Goal: Information Seeking & Learning: Learn about a topic

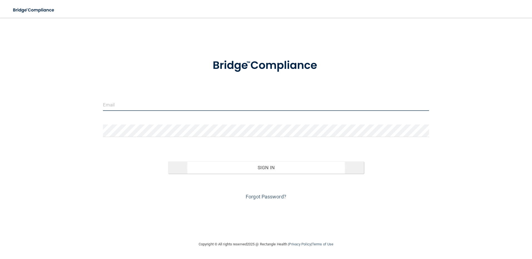
type input "[EMAIL_ADDRESS][PERSON_NAME][DOMAIN_NAME]"
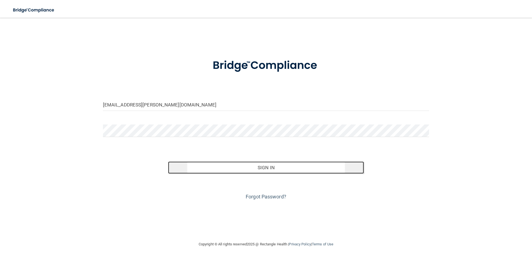
click at [257, 169] on button "Sign In" at bounding box center [266, 168] width 196 height 12
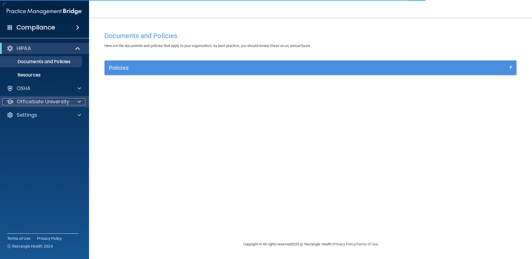
click at [23, 99] on p "OfficeSafe University" at bounding box center [43, 101] width 53 height 7
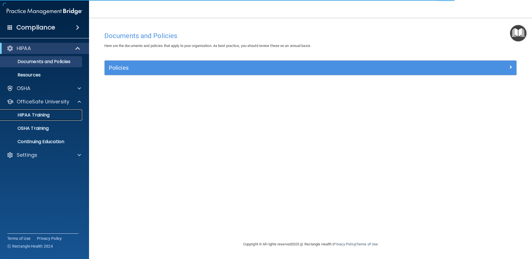
click at [27, 114] on p "HIPAA Training" at bounding box center [27, 115] width 46 height 6
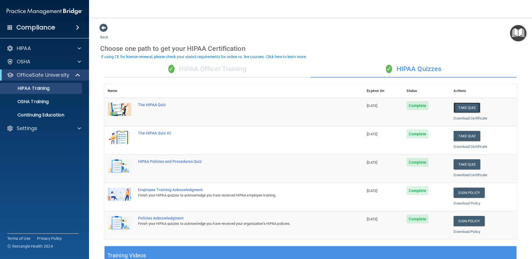
click at [468, 108] on button "Take Quiz" at bounding box center [466, 108] width 27 height 10
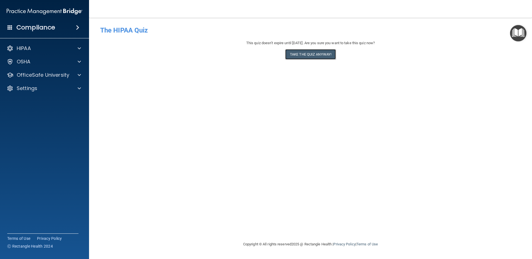
drag, startPoint x: 306, startPoint y: 50, endPoint x: 303, endPoint y: 54, distance: 4.7
click at [306, 51] on button "Take the quiz anyway!" at bounding box center [310, 54] width 51 height 10
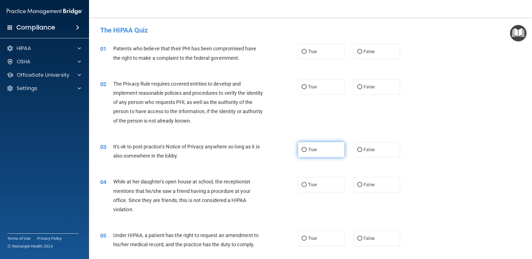
click at [302, 150] on input "True" at bounding box center [303, 150] width 5 height 4
radio input "true"
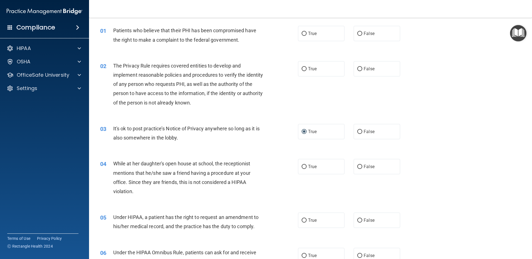
scroll to position [28, 0]
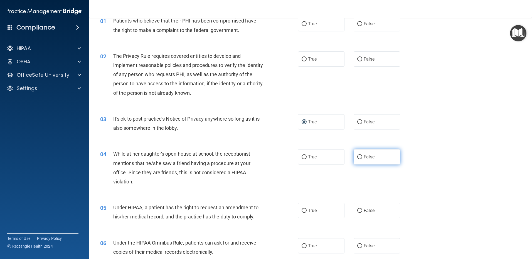
click at [357, 157] on input "False" at bounding box center [359, 157] width 5 height 4
radio input "true"
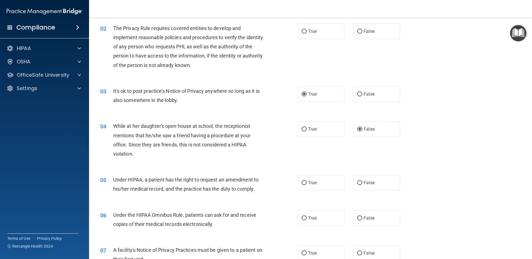
scroll to position [83, 0]
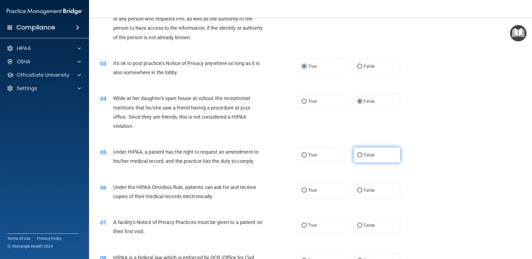
click at [357, 155] on input "False" at bounding box center [359, 155] width 5 height 4
radio input "true"
click at [303, 190] on input "True" at bounding box center [303, 191] width 5 height 4
radio input "true"
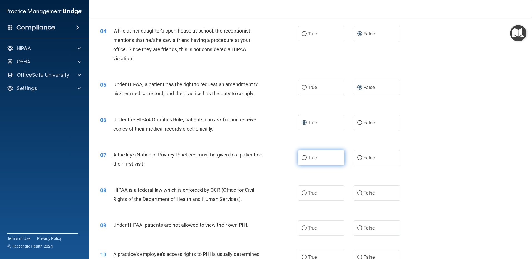
scroll to position [167, 0]
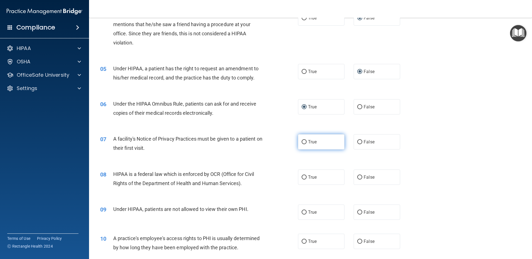
click at [302, 142] on input "True" at bounding box center [303, 142] width 5 height 4
radio input "true"
click at [357, 177] on input "False" at bounding box center [359, 177] width 5 height 4
radio input "true"
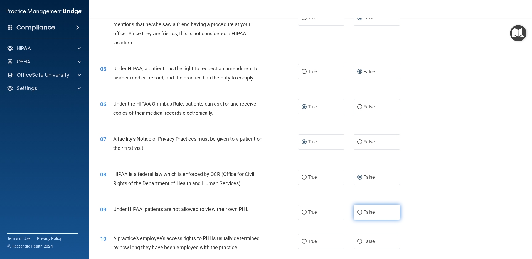
click at [357, 211] on input "False" at bounding box center [359, 213] width 5 height 4
radio input "true"
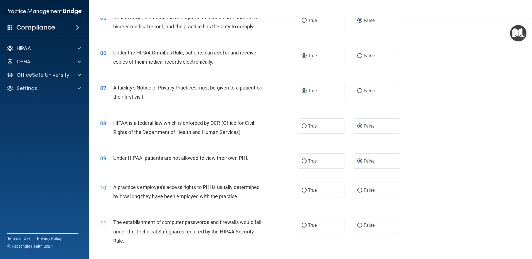
scroll to position [223, 0]
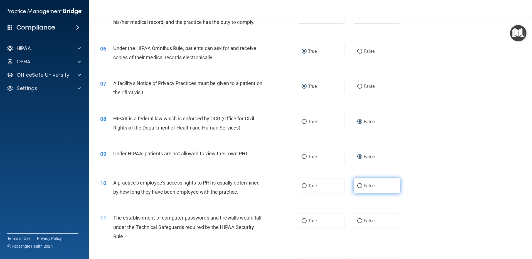
click at [357, 186] on input "False" at bounding box center [359, 186] width 5 height 4
radio input "true"
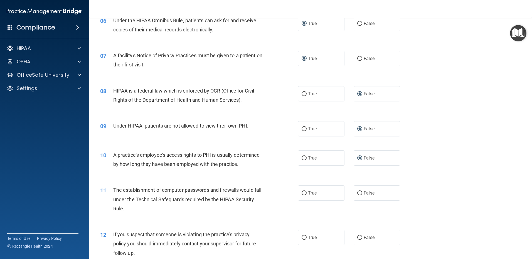
scroll to position [278, 0]
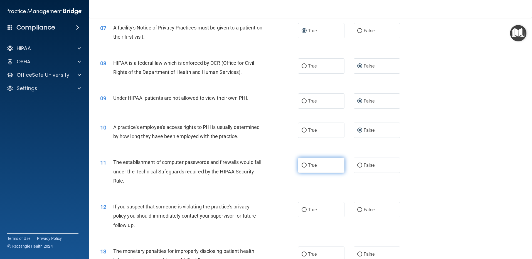
click at [302, 164] on input "True" at bounding box center [303, 166] width 5 height 4
radio input "true"
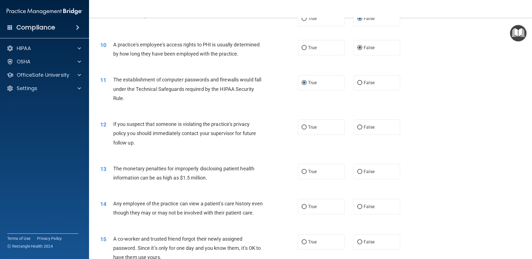
scroll to position [362, 0]
click at [302, 127] on input "True" at bounding box center [303, 127] width 5 height 4
radio input "true"
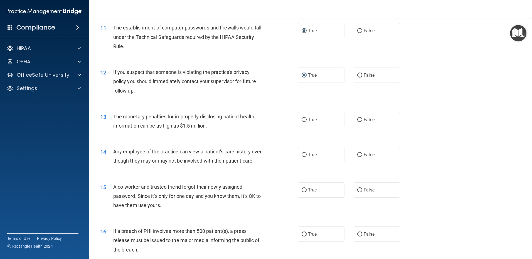
scroll to position [417, 0]
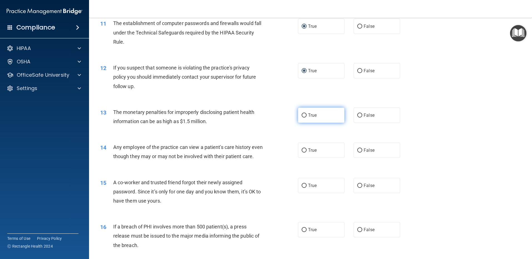
click at [302, 116] on input "True" at bounding box center [303, 115] width 5 height 4
radio input "true"
click at [358, 150] on input "False" at bounding box center [359, 151] width 5 height 4
radio input "true"
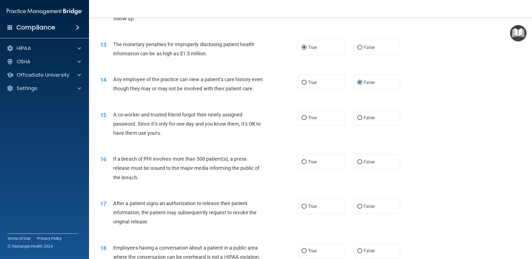
scroll to position [501, 0]
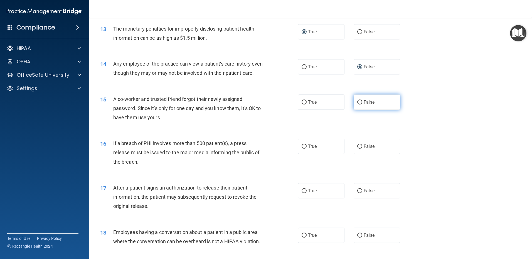
click at [358, 105] on input "False" at bounding box center [359, 102] width 5 height 4
radio input "true"
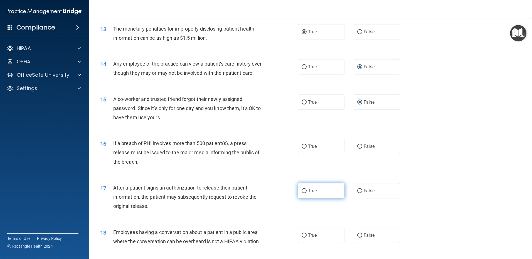
click at [302, 193] on input "True" at bounding box center [303, 191] width 5 height 4
radio input "true"
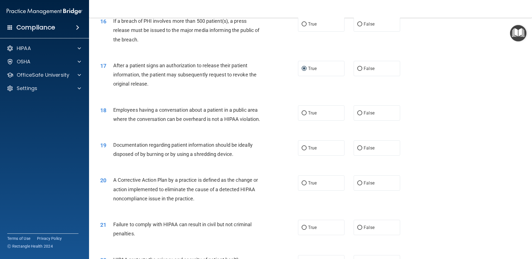
scroll to position [640, 0]
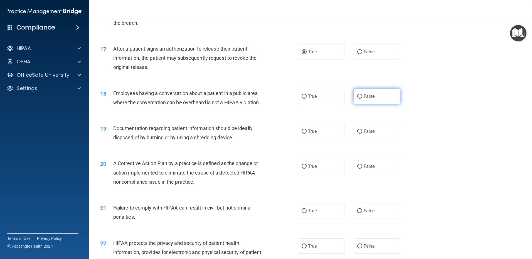
click at [357, 99] on input "False" at bounding box center [359, 97] width 5 height 4
radio input "true"
click at [301, 134] on input "True" at bounding box center [303, 132] width 5 height 4
radio input "true"
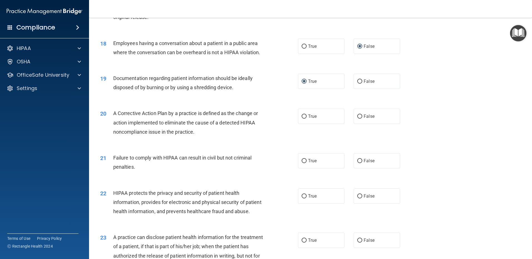
scroll to position [695, 0]
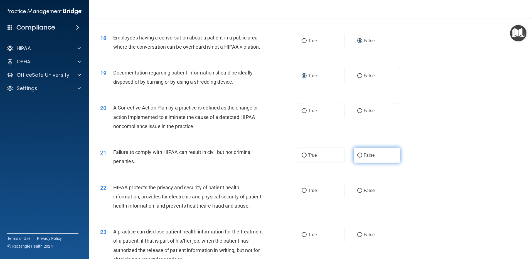
click at [357, 158] on input "False" at bounding box center [359, 156] width 5 height 4
radio input "true"
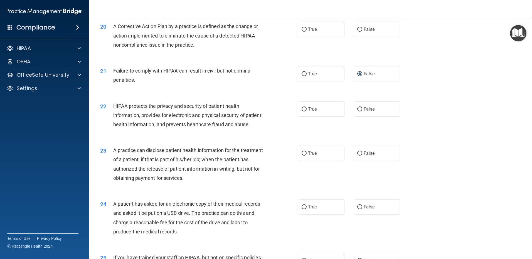
scroll to position [779, 0]
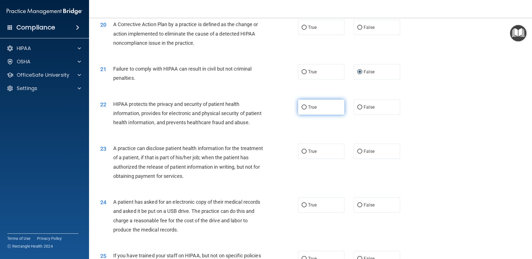
click at [302, 110] on input "True" at bounding box center [303, 107] width 5 height 4
radio input "true"
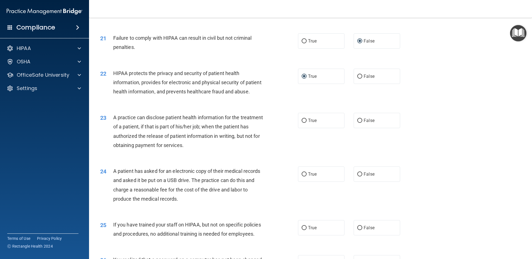
scroll to position [862, 0]
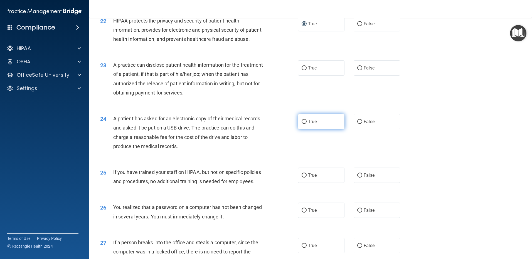
click at [302, 124] on input "True" at bounding box center [303, 122] width 5 height 4
radio input "true"
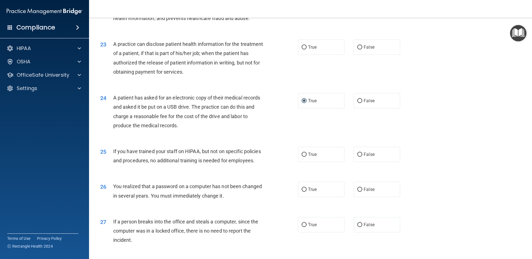
scroll to position [946, 0]
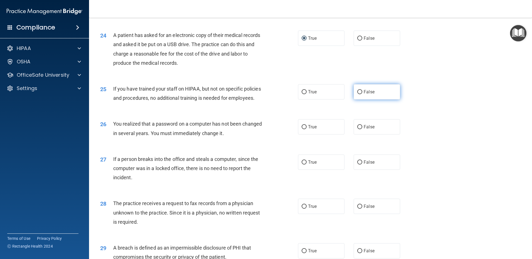
click at [357, 94] on input "False" at bounding box center [359, 92] width 5 height 4
radio input "true"
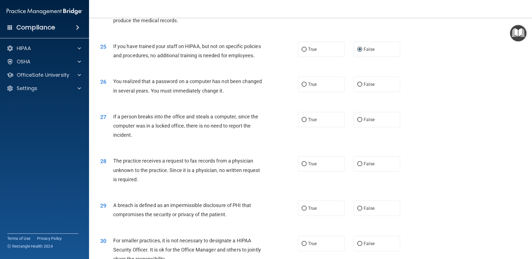
scroll to position [1001, 0]
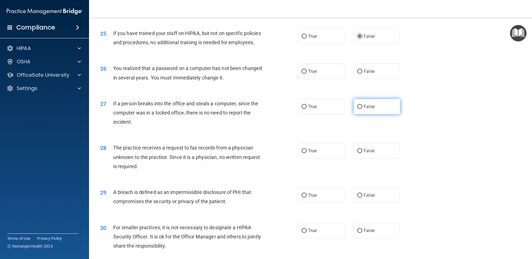
click at [357, 109] on input "False" at bounding box center [359, 107] width 5 height 4
radio input "true"
click at [357, 153] on input "False" at bounding box center [359, 151] width 5 height 4
radio input "true"
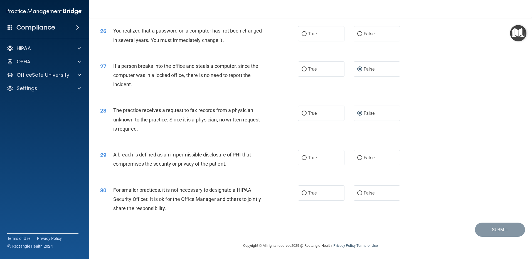
scroll to position [1066, 0]
click at [301, 157] on input "True" at bounding box center [303, 158] width 5 height 4
radio input "true"
click at [357, 193] on input "False" at bounding box center [359, 193] width 5 height 4
radio input "true"
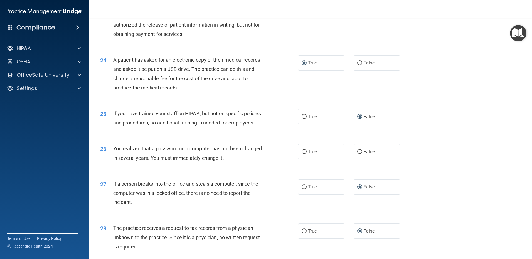
scroll to position [899, 0]
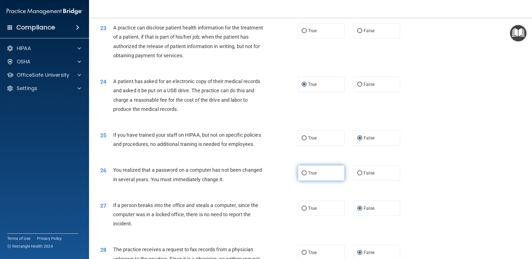
click at [301, 175] on input "True" at bounding box center [303, 173] width 5 height 4
radio input "true"
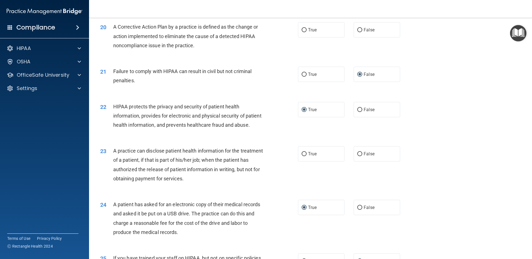
scroll to position [760, 0]
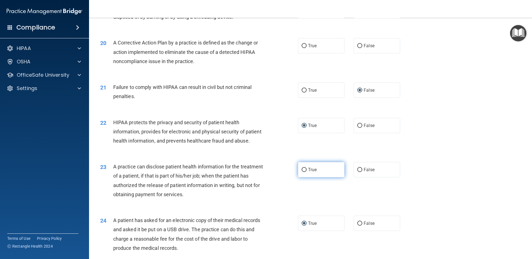
click at [302, 172] on input "True" at bounding box center [303, 170] width 5 height 4
radio input "true"
click at [302, 172] on input "True" at bounding box center [303, 170] width 5 height 4
click at [357, 172] on input "False" at bounding box center [359, 170] width 5 height 4
radio input "true"
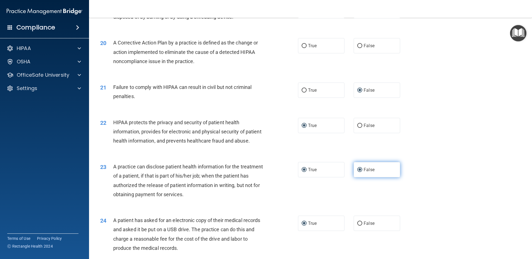
radio input "false"
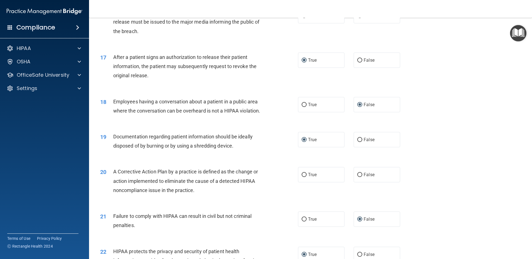
scroll to position [621, 0]
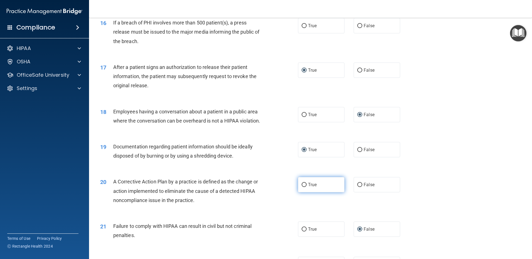
click at [301, 187] on input "True" at bounding box center [303, 185] width 5 height 4
radio input "true"
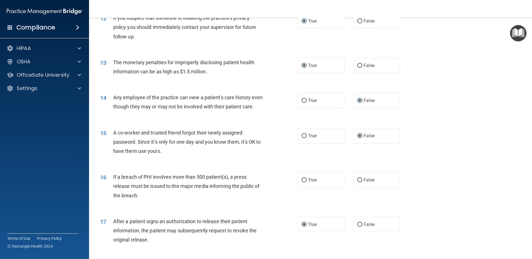
scroll to position [454, 0]
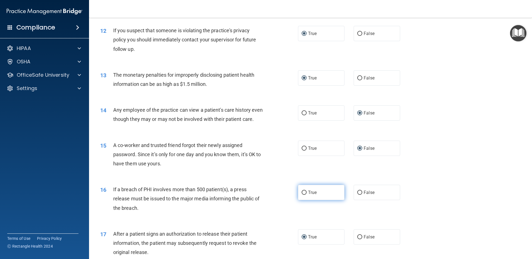
click at [301, 195] on input "True" at bounding box center [303, 193] width 5 height 4
radio input "true"
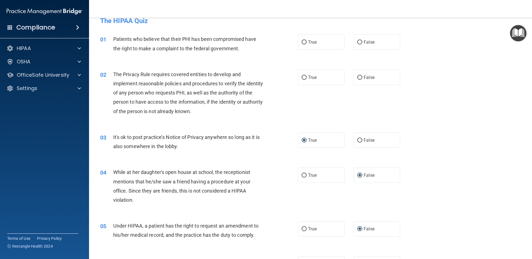
scroll to position [0, 0]
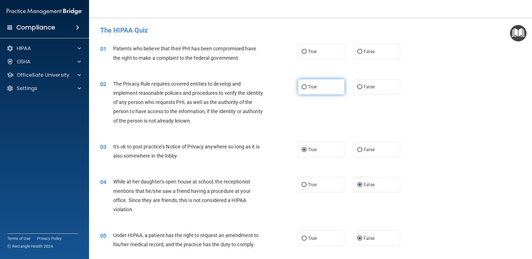
click at [302, 86] on input "True" at bounding box center [303, 87] width 5 height 4
radio input "true"
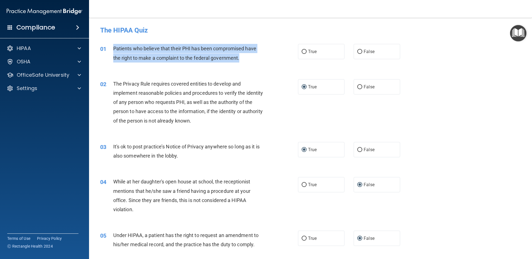
drag, startPoint x: 242, startPoint y: 59, endPoint x: 112, endPoint y: 50, distance: 129.9
click at [112, 50] on div "01 Patients who believe that their PHI has been compromised have the right to m…" at bounding box center [199, 54] width 214 height 21
drag, startPoint x: 112, startPoint y: 50, endPoint x: 130, endPoint y: 53, distance: 18.5
copy div "Patients who believe that their PHI has been compromised have the right to make…"
click at [301, 51] on input "True" at bounding box center [303, 52] width 5 height 4
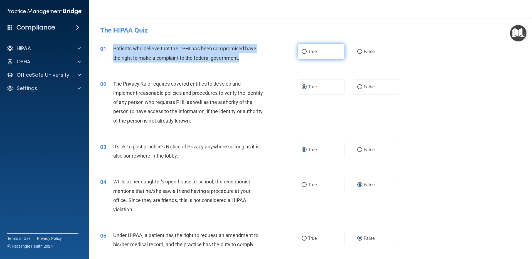
radio input "true"
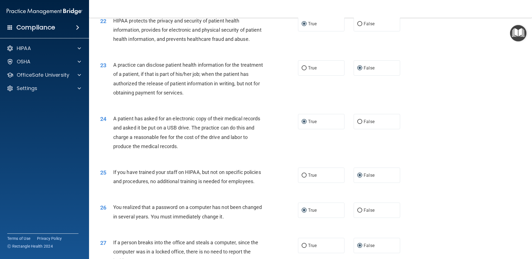
scroll to position [1066, 0]
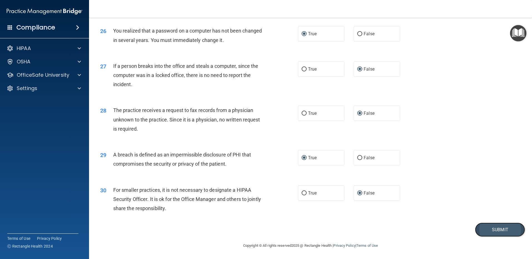
click at [494, 229] on button "Submit" at bounding box center [500, 230] width 50 height 14
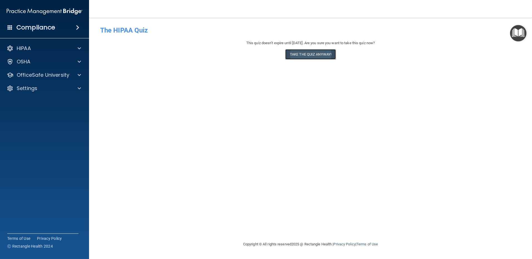
click at [294, 54] on button "Take the quiz anyway!" at bounding box center [310, 54] width 51 height 10
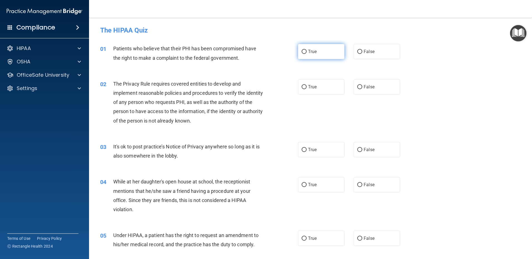
click at [301, 51] on input "True" at bounding box center [303, 52] width 5 height 4
radio input "true"
click at [302, 85] on input "True" at bounding box center [303, 87] width 5 height 4
radio input "true"
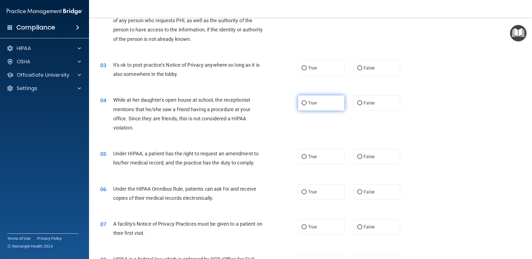
scroll to position [83, 0]
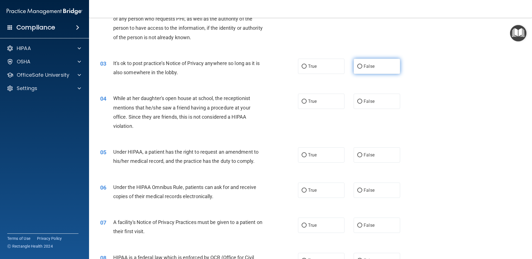
click at [358, 66] on input "False" at bounding box center [359, 67] width 5 height 4
radio input "true"
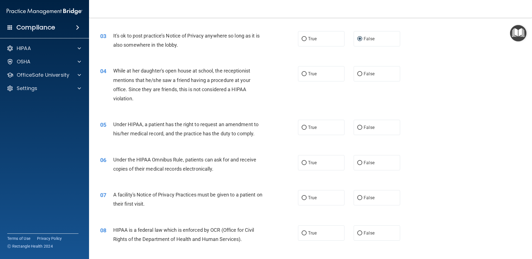
scroll to position [111, 0]
click at [358, 73] on input "False" at bounding box center [359, 74] width 5 height 4
radio input "true"
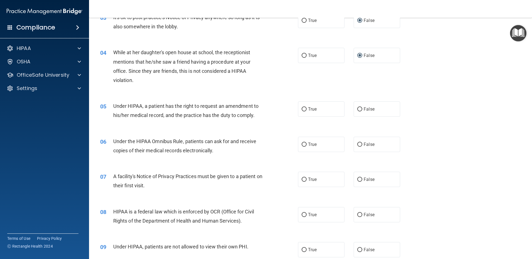
scroll to position [139, 0]
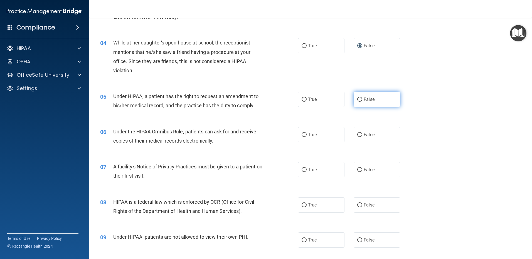
click at [357, 98] on input "False" at bounding box center [359, 100] width 5 height 4
radio input "true"
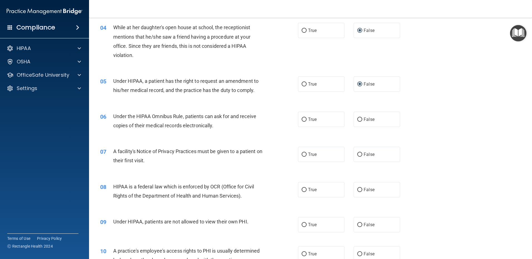
scroll to position [167, 0]
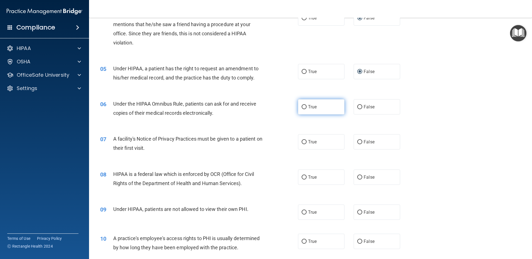
click at [301, 106] on input "True" at bounding box center [303, 107] width 5 height 4
radio input "true"
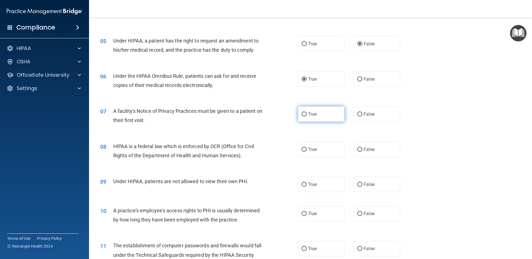
click at [301, 114] on input "True" at bounding box center [303, 114] width 5 height 4
radio input "true"
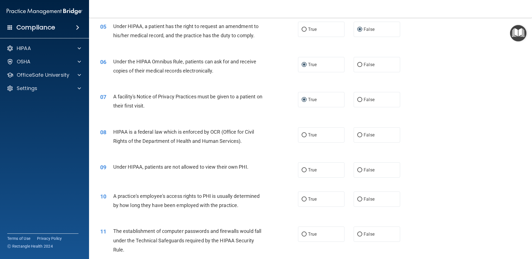
scroll to position [223, 0]
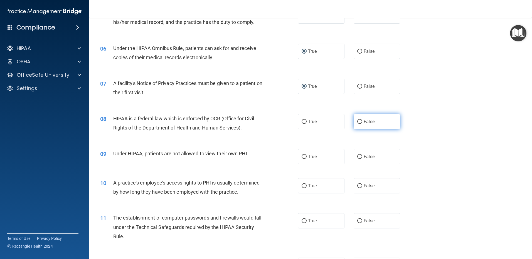
click at [357, 120] on input "False" at bounding box center [359, 122] width 5 height 4
radio input "true"
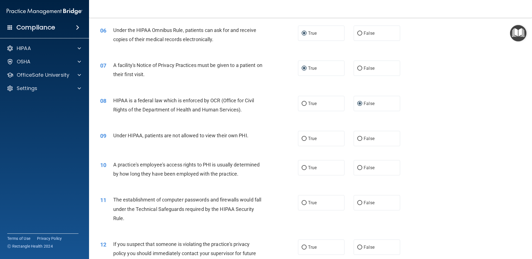
scroll to position [250, 0]
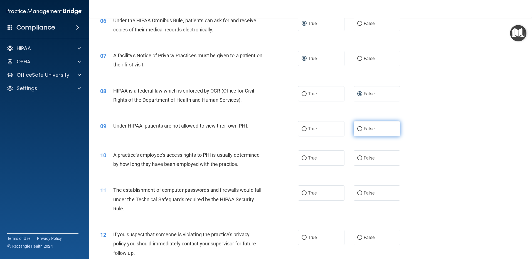
click at [357, 128] on input "False" at bounding box center [359, 129] width 5 height 4
radio input "true"
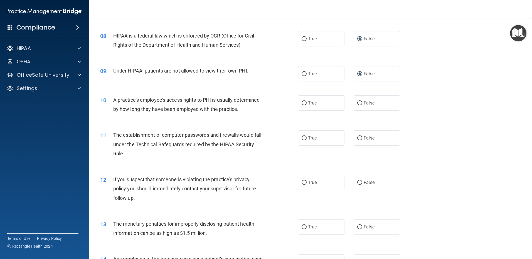
scroll to position [306, 0]
click at [358, 102] on input "False" at bounding box center [359, 103] width 5 height 4
radio input "true"
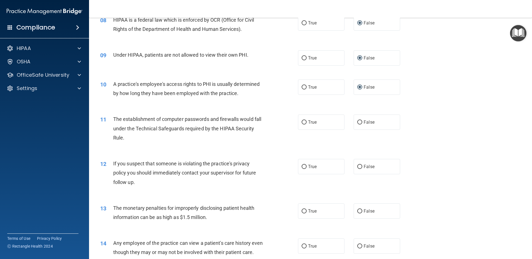
scroll to position [334, 0]
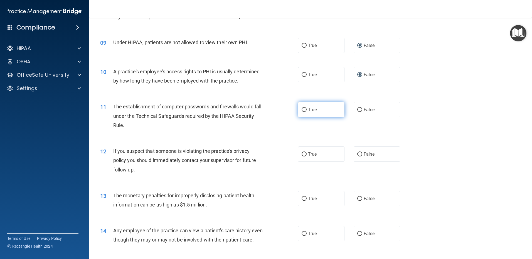
click at [301, 109] on input "True" at bounding box center [303, 110] width 5 height 4
radio input "true"
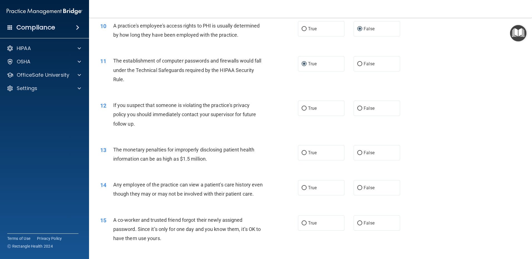
scroll to position [389, 0]
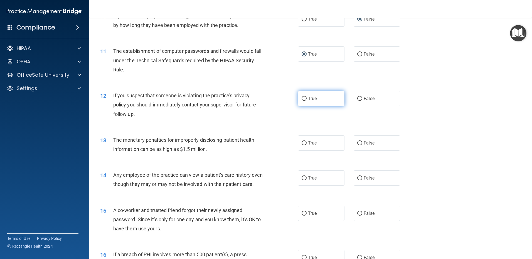
click at [301, 98] on input "True" at bounding box center [303, 99] width 5 height 4
radio input "true"
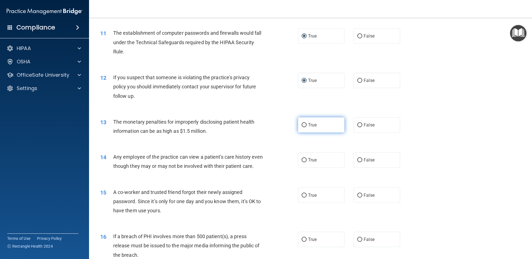
scroll to position [417, 0]
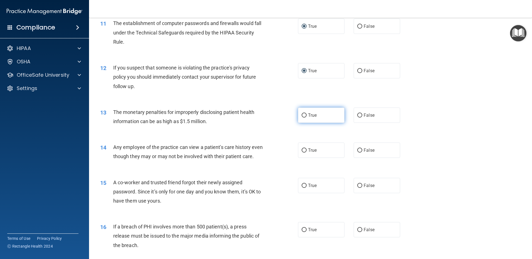
click at [303, 115] on input "True" at bounding box center [303, 115] width 5 height 4
radio input "true"
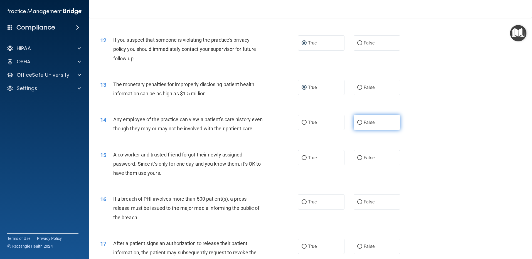
click at [358, 121] on input "False" at bounding box center [359, 123] width 5 height 4
radio input "true"
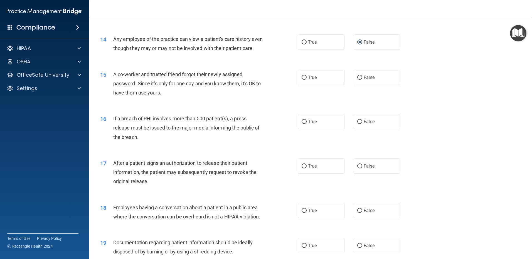
scroll to position [528, 0]
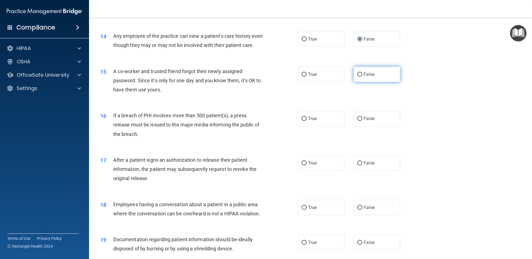
click at [357, 77] on input "False" at bounding box center [359, 75] width 5 height 4
radio input "true"
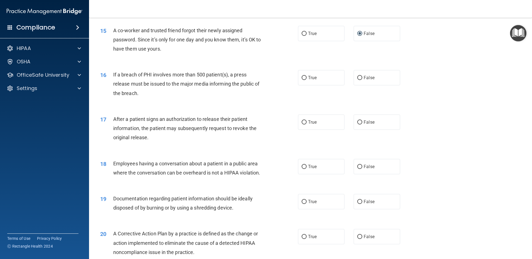
scroll to position [584, 0]
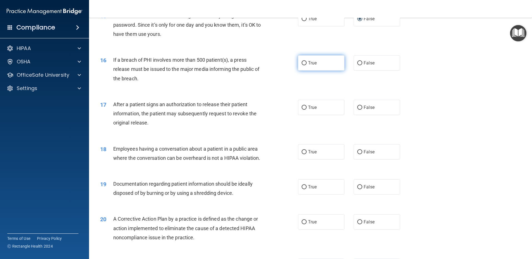
click at [302, 65] on input "True" at bounding box center [303, 63] width 5 height 4
radio input "true"
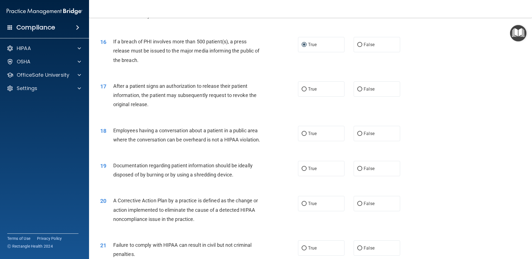
scroll to position [612, 0]
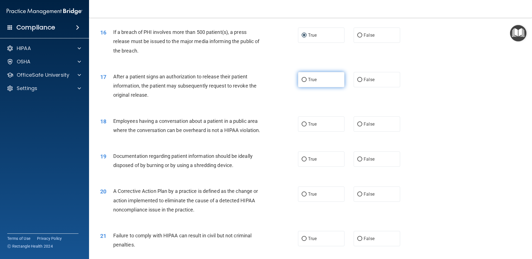
click at [302, 82] on input "True" at bounding box center [303, 80] width 5 height 4
radio input "true"
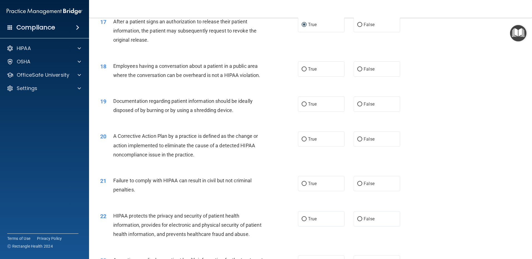
scroll to position [668, 0]
click at [357, 71] on input "False" at bounding box center [359, 69] width 5 height 4
radio input "true"
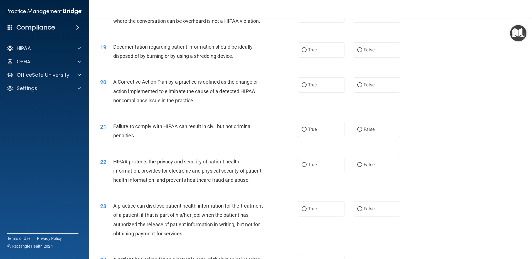
scroll to position [723, 0]
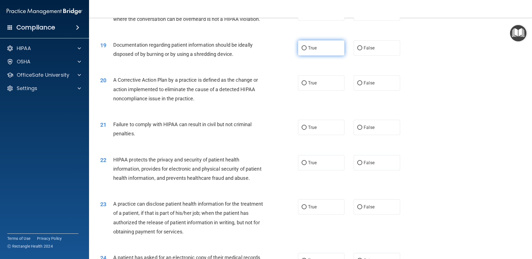
click at [301, 50] on input "True" at bounding box center [303, 48] width 5 height 4
radio input "true"
click at [303, 85] on input "True" at bounding box center [303, 83] width 5 height 4
radio input "true"
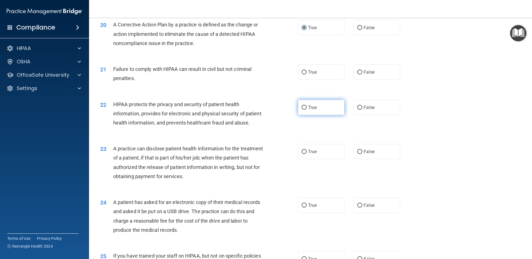
scroll to position [779, 0]
click at [357, 74] on input "False" at bounding box center [359, 72] width 5 height 4
radio input "true"
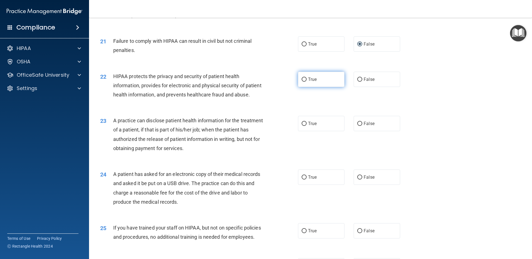
click at [302, 82] on input "True" at bounding box center [303, 80] width 5 height 4
radio input "true"
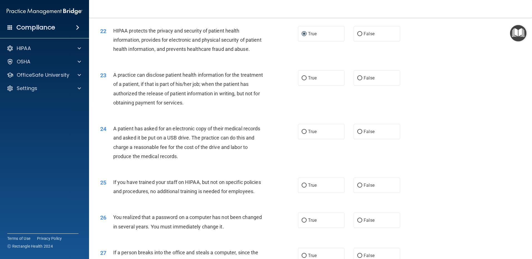
scroll to position [862, 0]
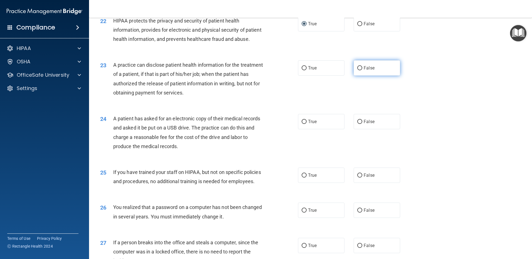
click at [357, 70] on input "False" at bounding box center [359, 68] width 5 height 4
radio input "true"
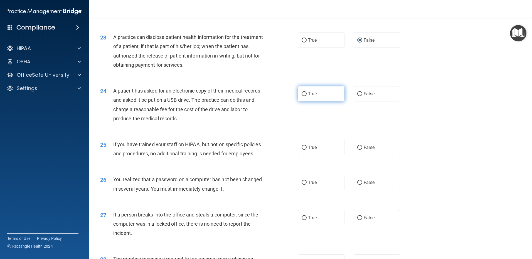
click at [303, 96] on input "True" at bounding box center [303, 94] width 5 height 4
radio input "true"
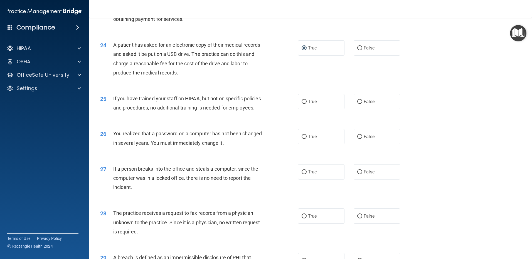
scroll to position [946, 0]
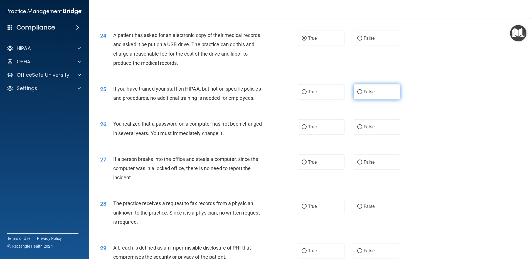
click at [357, 94] on input "False" at bounding box center [359, 92] width 5 height 4
radio input "true"
click at [303, 129] on input "True" at bounding box center [303, 127] width 5 height 4
radio input "true"
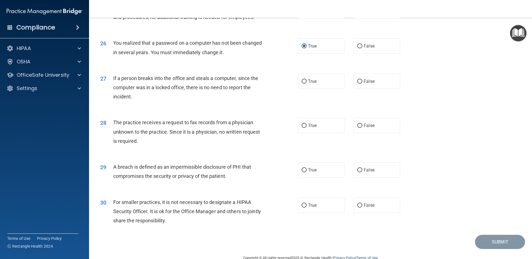
scroll to position [1029, 0]
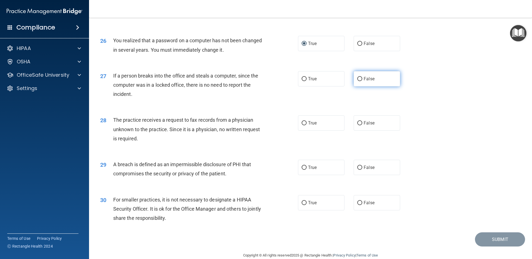
click at [357, 81] on input "False" at bounding box center [359, 79] width 5 height 4
radio input "true"
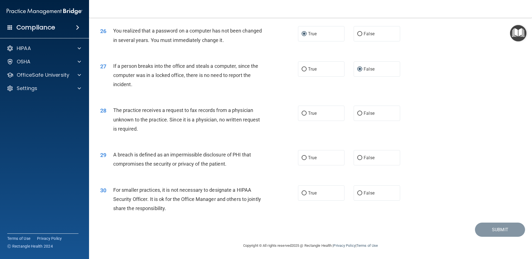
scroll to position [1066, 0]
click at [357, 113] on input "False" at bounding box center [359, 114] width 5 height 4
radio input "true"
click at [301, 157] on input "True" at bounding box center [303, 158] width 5 height 4
radio input "true"
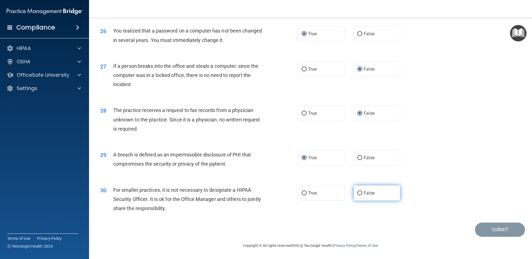
click at [357, 192] on input "False" at bounding box center [359, 193] width 5 height 4
radio input "true"
click at [495, 230] on button "Submit" at bounding box center [500, 230] width 50 height 14
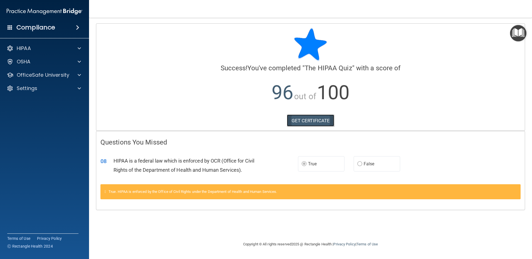
click at [308, 121] on link "GET CERTIFICATE" at bounding box center [311, 121] width 48 height 12
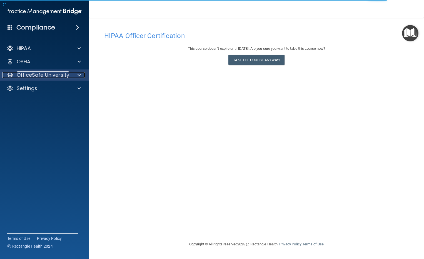
click at [50, 75] on p "OfficeSafe University" at bounding box center [43, 75] width 53 height 7
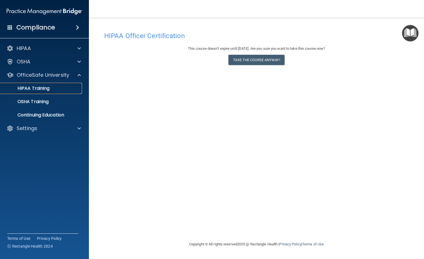
click at [38, 87] on p "HIPAA Training" at bounding box center [27, 89] width 46 height 6
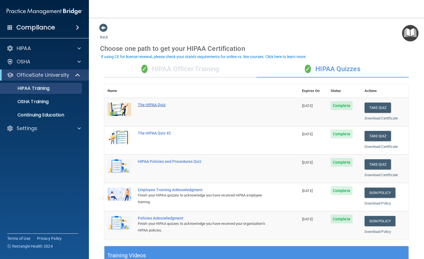
click at [146, 105] on div "The HIPAA Quiz" at bounding box center [204, 105] width 133 height 4
click at [375, 136] on button "Take Quiz" at bounding box center [378, 136] width 27 height 10
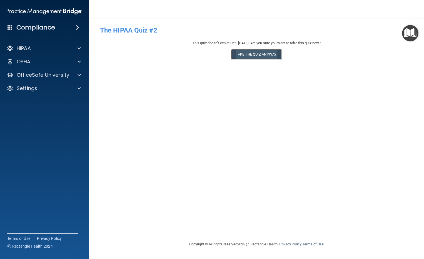
click at [253, 54] on button "Take the quiz anyway!" at bounding box center [256, 54] width 51 height 10
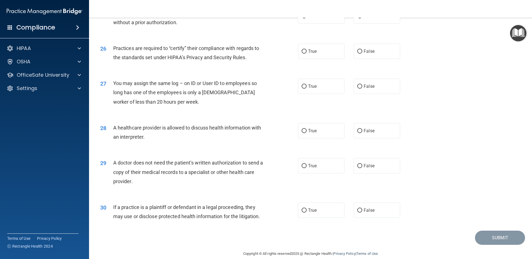
scroll to position [1035, 0]
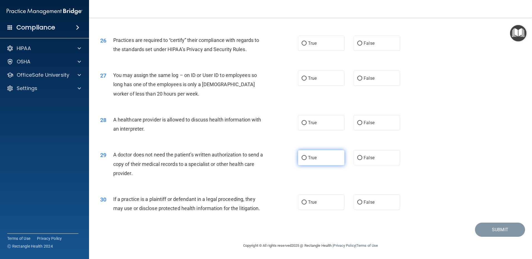
click at [302, 158] on input "True" at bounding box center [303, 158] width 5 height 4
radio input "true"
click at [301, 202] on input "True" at bounding box center [303, 203] width 5 height 4
radio input "true"
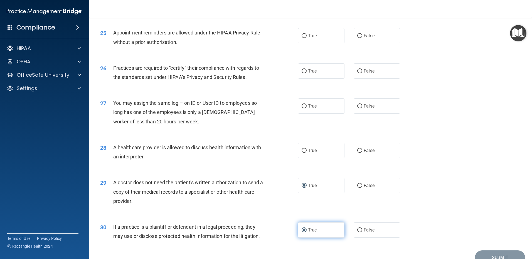
scroll to position [980, 0]
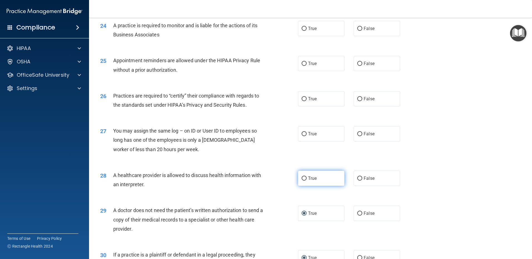
click at [301, 178] on input "True" at bounding box center [303, 179] width 5 height 4
radio input "true"
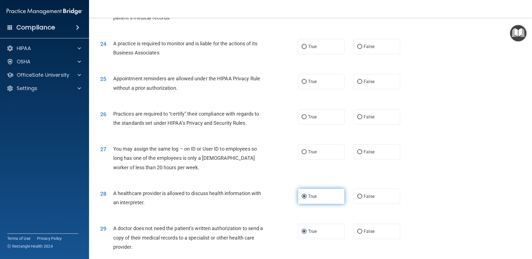
scroll to position [952, 0]
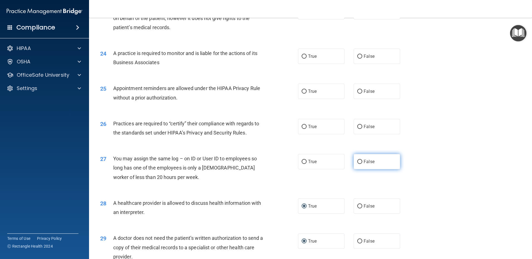
click at [357, 161] on input "False" at bounding box center [359, 162] width 5 height 4
radio input "true"
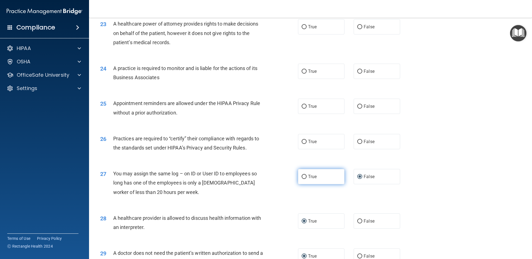
scroll to position [924, 0]
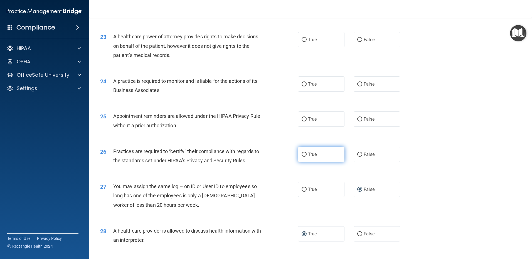
click at [302, 154] on input "True" at bounding box center [303, 155] width 5 height 4
radio input "true"
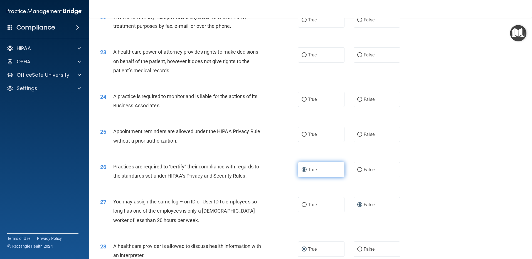
scroll to position [896, 0]
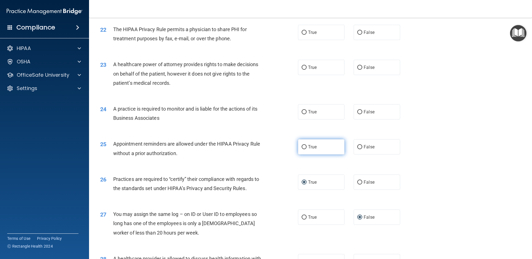
click at [302, 146] on input "True" at bounding box center [303, 147] width 5 height 4
radio input "true"
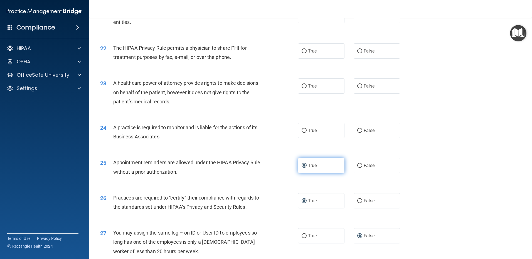
scroll to position [869, 0]
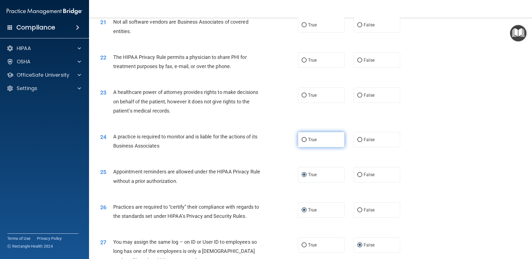
click at [301, 139] on input "True" at bounding box center [303, 140] width 5 height 4
radio input "true"
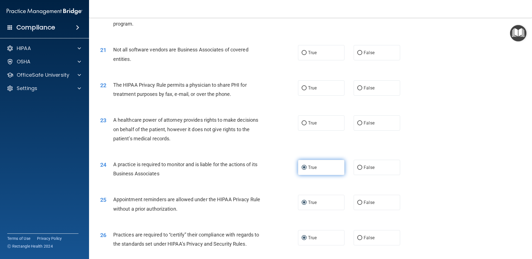
scroll to position [813, 0]
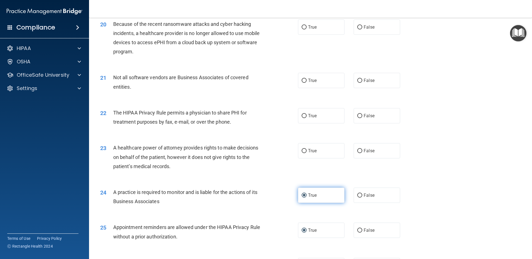
click at [301, 196] on input "True" at bounding box center [303, 196] width 5 height 4
click at [357, 195] on input "False" at bounding box center [359, 196] width 5 height 4
radio input "true"
radio input "false"
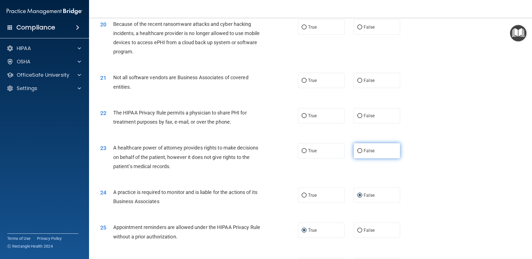
click at [357, 150] on input "False" at bounding box center [359, 151] width 5 height 4
radio input "true"
click at [357, 115] on input "False" at bounding box center [359, 116] width 5 height 4
radio input "true"
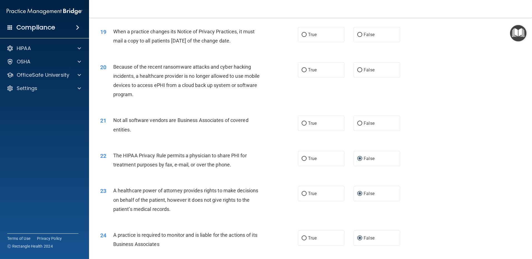
scroll to position [757, 0]
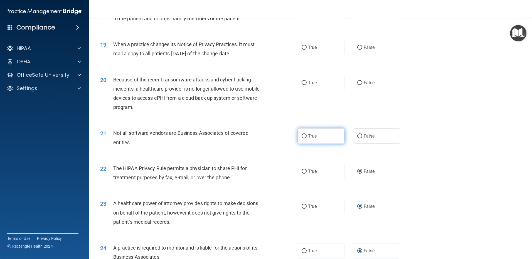
click at [302, 136] on input "True" at bounding box center [303, 136] width 5 height 4
radio input "true"
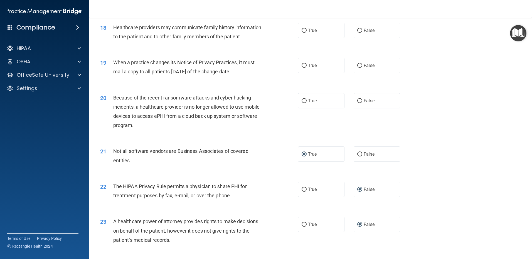
scroll to position [730, 0]
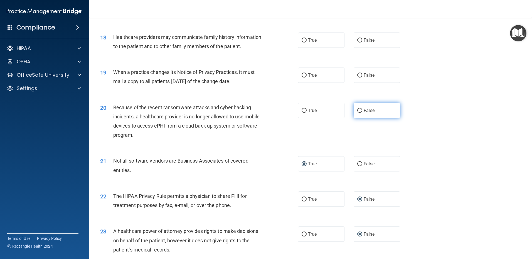
click at [357, 110] on input "False" at bounding box center [359, 111] width 5 height 4
radio input "true"
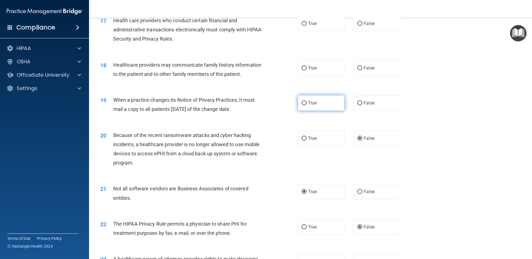
click at [302, 102] on input "True" at bounding box center [303, 103] width 5 height 4
radio input "true"
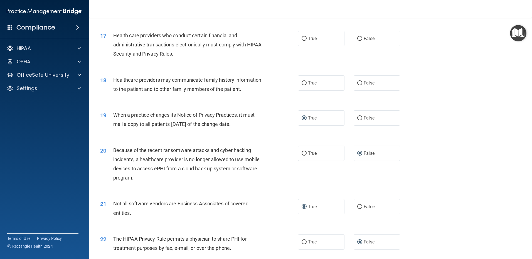
scroll to position [674, 0]
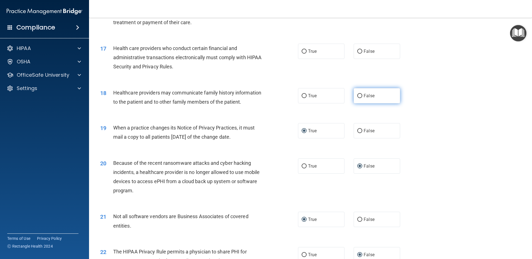
click at [357, 95] on input "False" at bounding box center [359, 96] width 5 height 4
radio input "true"
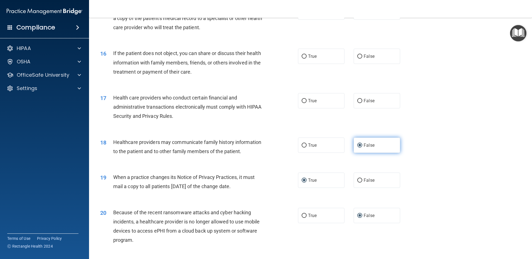
scroll to position [618, 0]
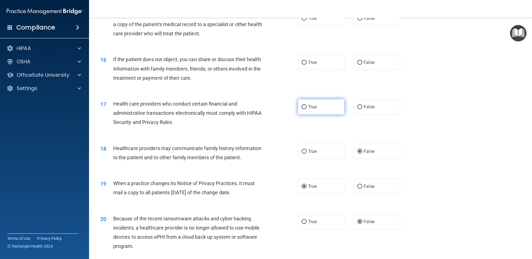
click at [302, 106] on input "True" at bounding box center [303, 107] width 5 height 4
radio input "true"
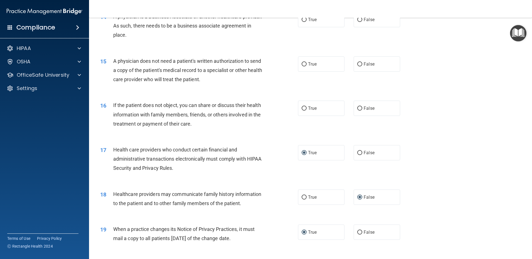
scroll to position [563, 0]
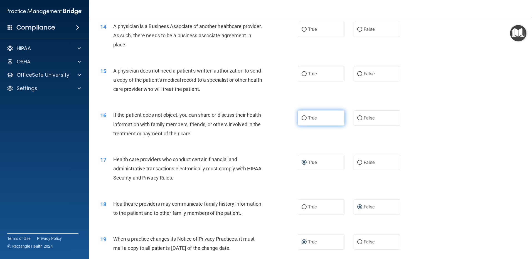
click at [301, 118] on input "True" at bounding box center [303, 118] width 5 height 4
radio input "true"
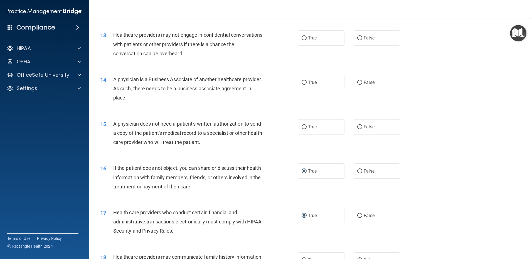
scroll to position [507, 0]
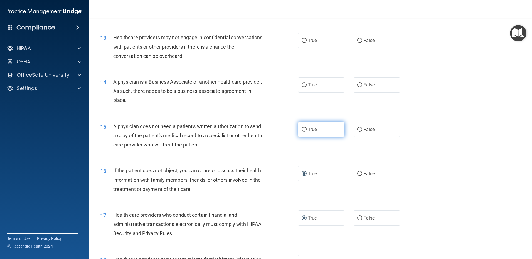
click at [302, 129] on input "True" at bounding box center [303, 130] width 5 height 4
radio input "true"
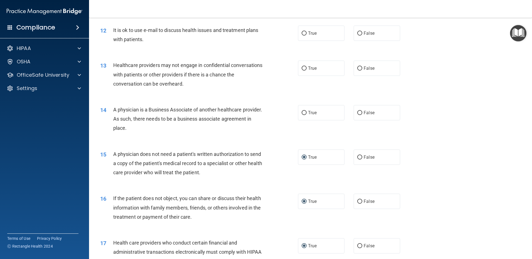
scroll to position [451, 0]
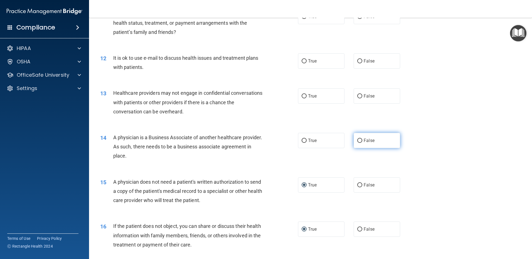
click at [357, 140] on input "False" at bounding box center [359, 141] width 5 height 4
radio input "true"
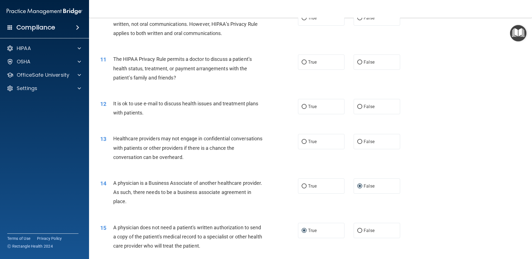
scroll to position [396, 0]
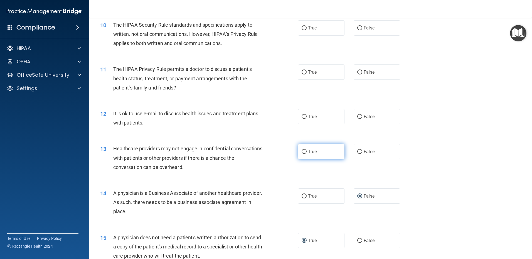
click at [302, 152] on input "True" at bounding box center [303, 152] width 5 height 4
radio input "true"
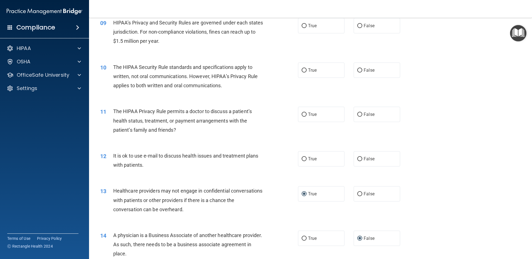
scroll to position [340, 0]
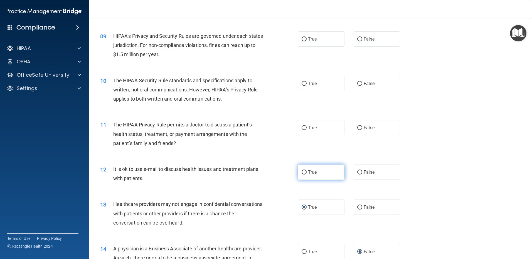
click at [302, 172] on input "True" at bounding box center [303, 172] width 5 height 4
radio input "true"
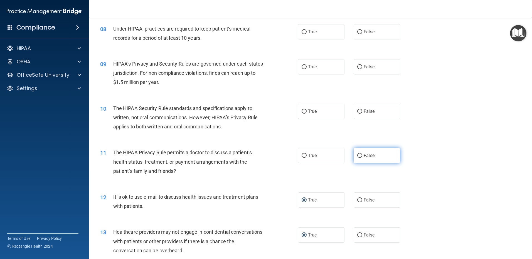
click at [357, 155] on input "False" at bounding box center [359, 156] width 5 height 4
radio input "true"
click at [357, 111] on input "False" at bounding box center [359, 112] width 5 height 4
radio input "true"
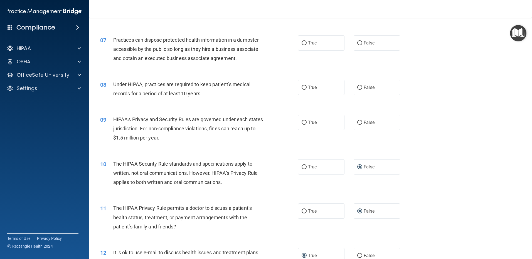
scroll to position [229, 0]
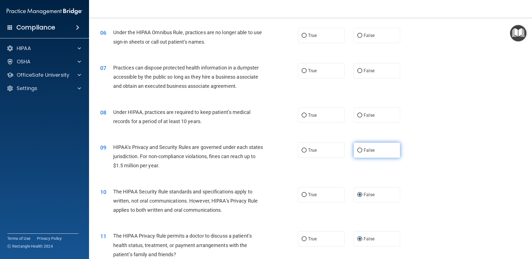
click at [357, 149] on input "False" at bounding box center [359, 151] width 5 height 4
radio input "true"
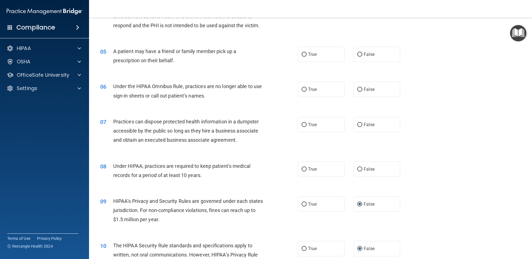
scroll to position [173, 0]
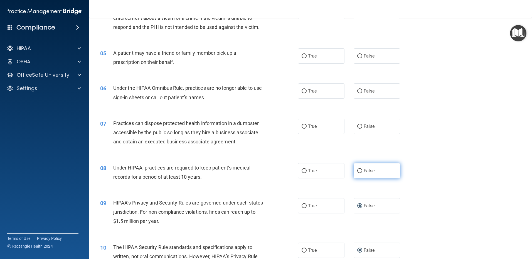
click at [358, 171] on input "False" at bounding box center [359, 171] width 5 height 4
radio input "true"
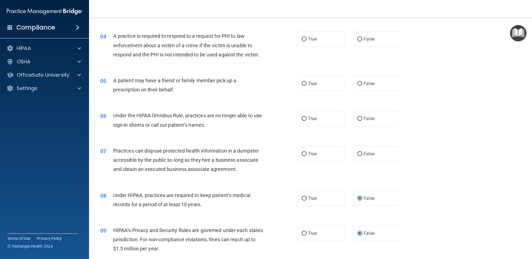
scroll to position [145, 0]
click at [357, 154] on input "False" at bounding box center [359, 154] width 5 height 4
radio input "true"
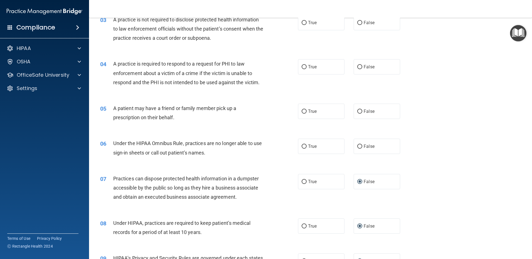
scroll to position [118, 0]
click at [302, 147] on input "True" at bounding box center [303, 147] width 5 height 4
radio input "true"
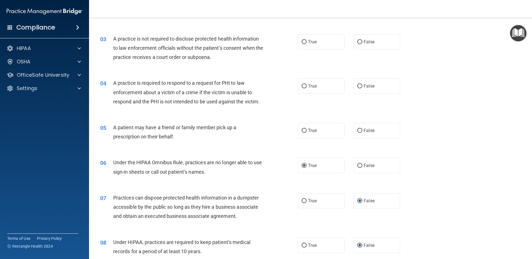
scroll to position [90, 0]
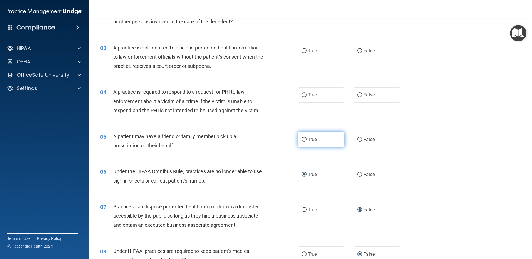
click at [301, 139] on input "True" at bounding box center [303, 140] width 5 height 4
radio input "true"
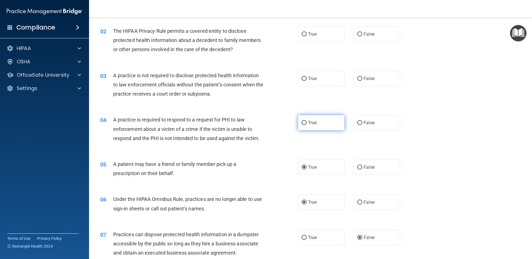
click at [303, 122] on input "True" at bounding box center [303, 123] width 5 height 4
radio input "true"
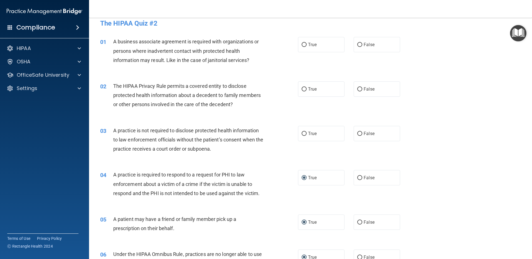
scroll to position [6, 0]
click at [358, 133] on input "False" at bounding box center [359, 134] width 5 height 4
radio input "true"
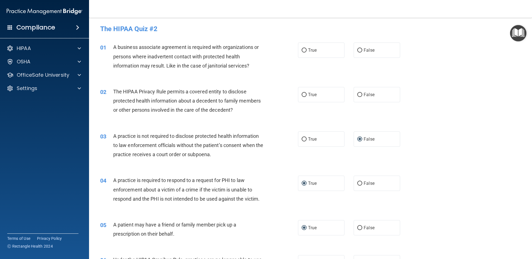
scroll to position [0, 0]
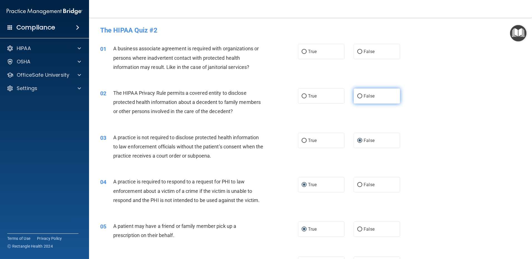
click at [357, 95] on input "False" at bounding box center [359, 96] width 5 height 4
radio input "true"
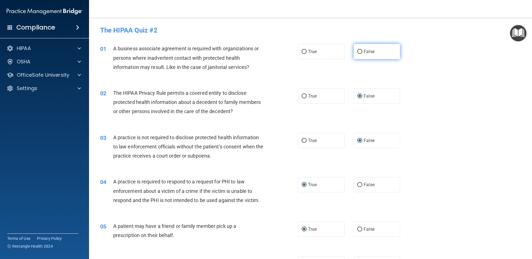
click at [358, 51] on input "False" at bounding box center [359, 52] width 5 height 4
radio input "true"
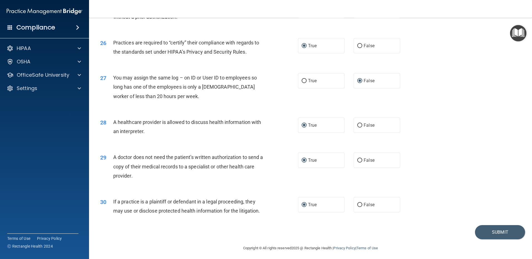
scroll to position [1035, 0]
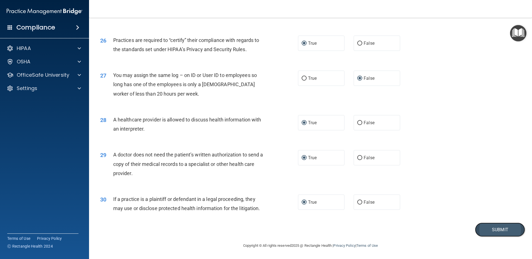
click at [424, 229] on button "Submit" at bounding box center [500, 230] width 50 height 14
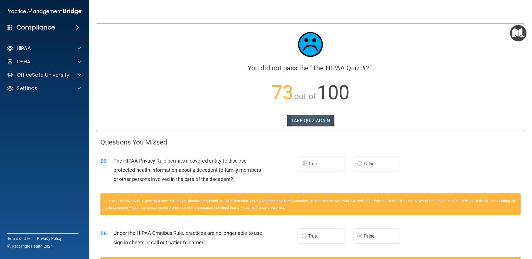
click at [306, 119] on button "TAKE QUIZ AGAIN" at bounding box center [310, 121] width 48 height 12
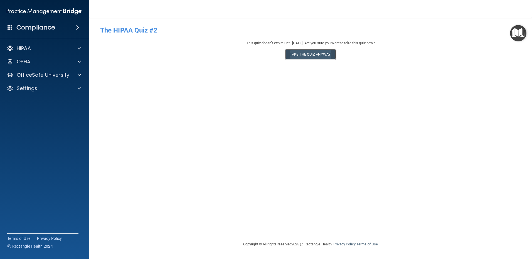
click at [307, 55] on button "Take the quiz anyway!" at bounding box center [310, 54] width 51 height 10
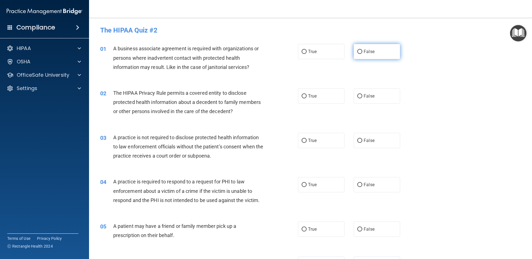
click at [357, 51] on input "False" at bounding box center [359, 52] width 5 height 4
radio input "true"
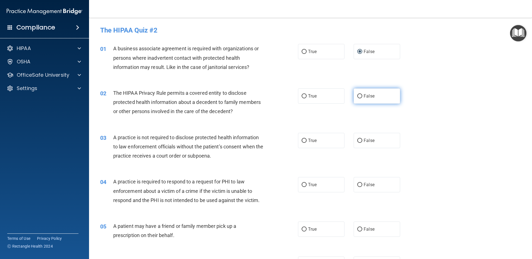
click at [357, 96] on input "False" at bounding box center [359, 96] width 5 height 4
radio input "true"
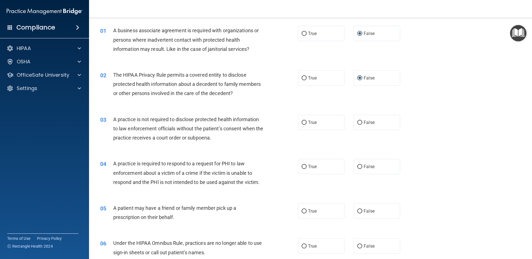
scroll to position [28, 0]
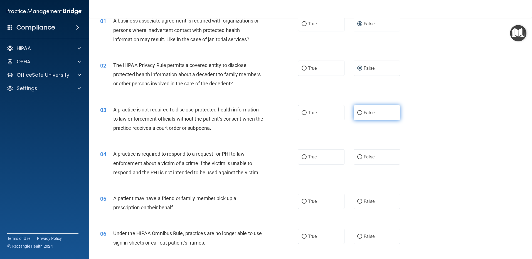
click at [357, 112] on input "False" at bounding box center [359, 113] width 5 height 4
radio input "true"
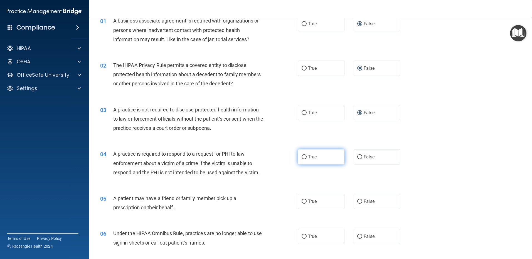
click at [302, 157] on input "True" at bounding box center [303, 157] width 5 height 4
radio input "true"
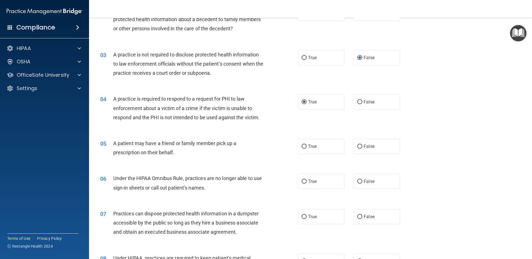
scroll to position [83, 0]
click at [302, 145] on input "True" at bounding box center [303, 146] width 5 height 4
radio input "true"
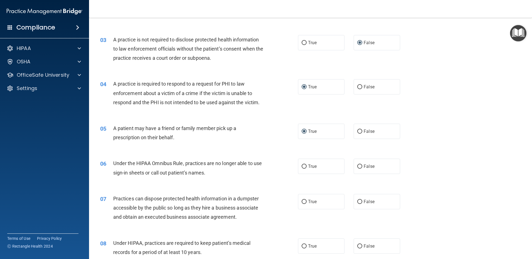
scroll to position [111, 0]
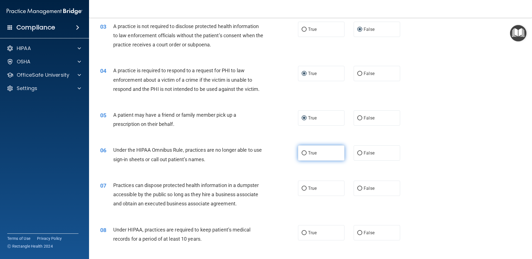
click at [302, 153] on input "True" at bounding box center [303, 153] width 5 height 4
radio input "true"
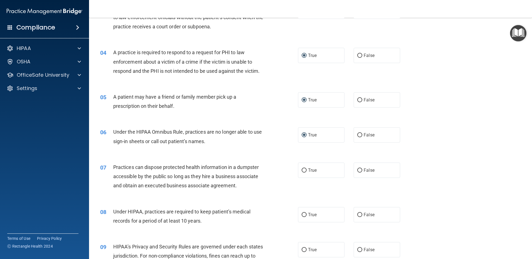
scroll to position [139, 0]
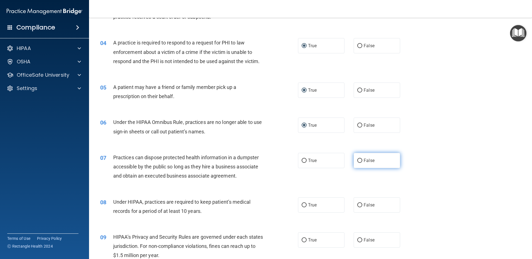
click at [357, 160] on input "False" at bounding box center [359, 161] width 5 height 4
radio input "true"
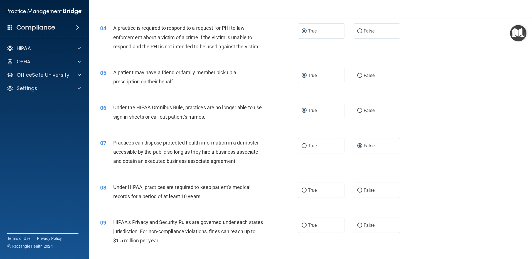
scroll to position [167, 0]
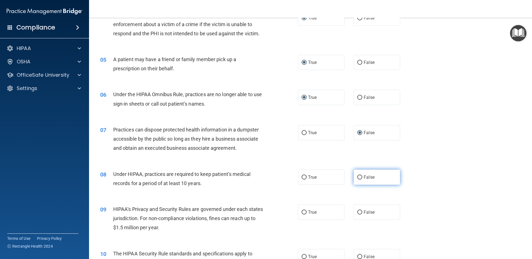
click at [357, 176] on input "False" at bounding box center [359, 177] width 5 height 4
radio input "true"
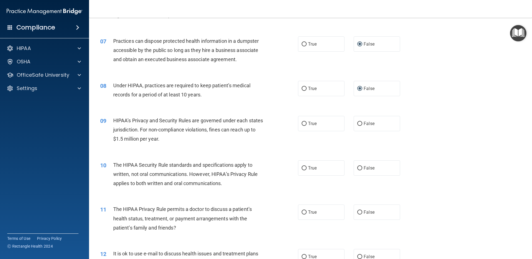
scroll to position [278, 0]
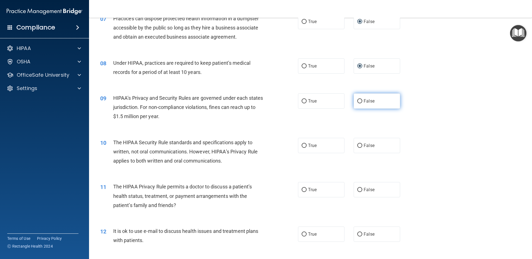
click at [357, 101] on input "False" at bounding box center [359, 101] width 5 height 4
radio input "true"
click at [302, 145] on input "True" at bounding box center [303, 146] width 5 height 4
radio input "true"
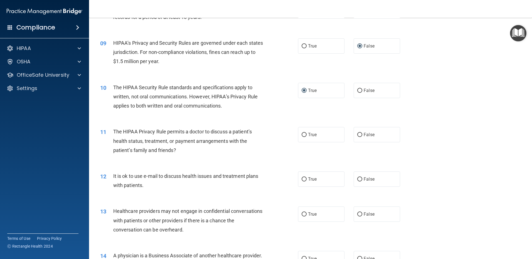
scroll to position [334, 0]
click at [301, 134] on input "True" at bounding box center [303, 134] width 5 height 4
radio input "true"
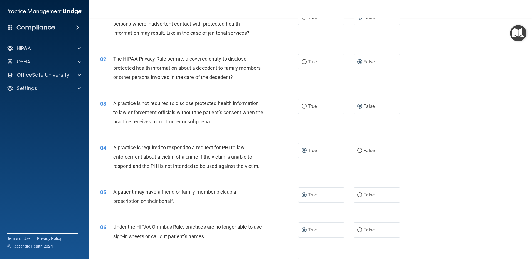
scroll to position [0, 0]
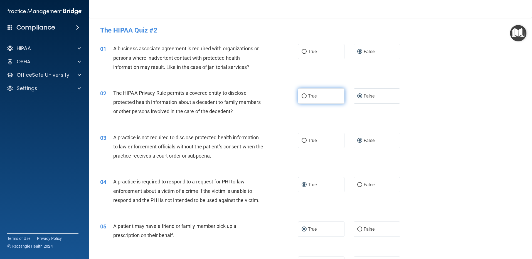
click at [302, 96] on input "True" at bounding box center [303, 96] width 5 height 4
radio input "true"
radio input "false"
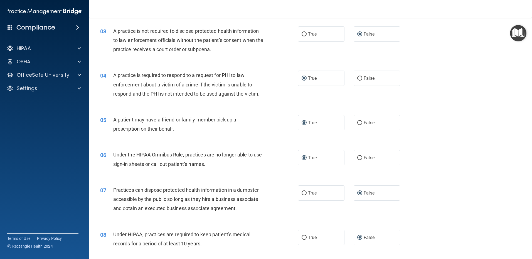
scroll to position [111, 0]
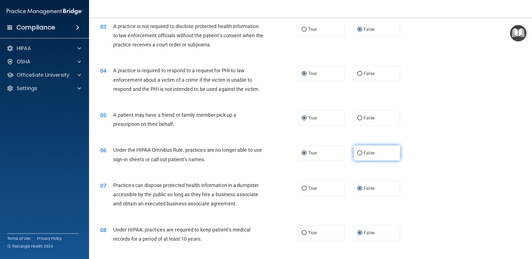
click at [358, 153] on input "False" at bounding box center [359, 153] width 5 height 4
radio input "true"
radio input "false"
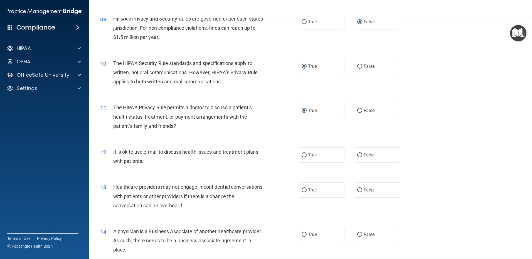
scroll to position [362, 0]
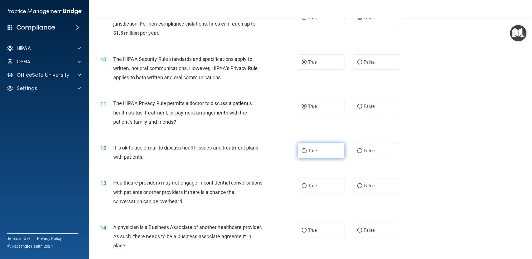
click at [301, 150] on input "True" at bounding box center [303, 151] width 5 height 4
radio input "true"
click at [358, 185] on input "False" at bounding box center [359, 186] width 5 height 4
radio input "true"
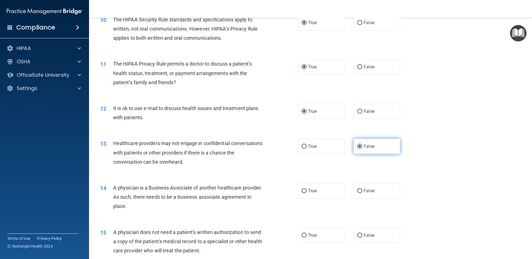
scroll to position [445, 0]
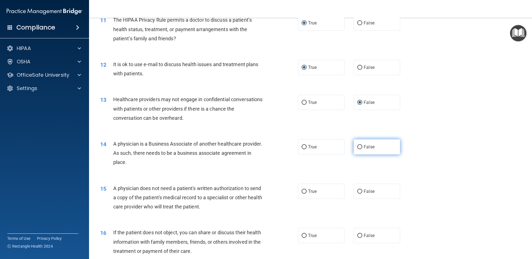
click at [357, 145] on input "False" at bounding box center [359, 147] width 5 height 4
radio input "true"
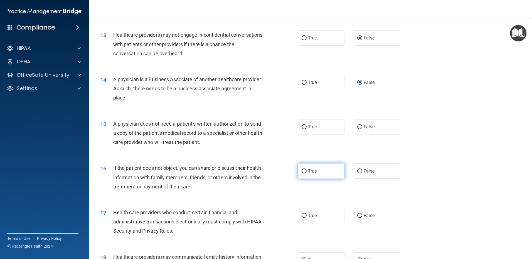
scroll to position [528, 0]
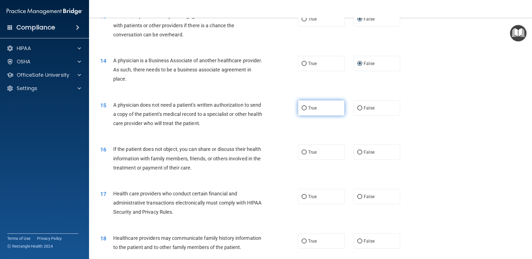
click at [301, 108] on input "True" at bounding box center [303, 108] width 5 height 4
radio input "true"
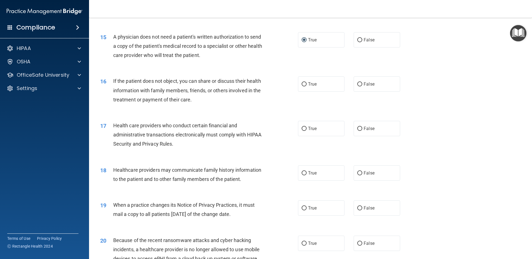
scroll to position [612, 0]
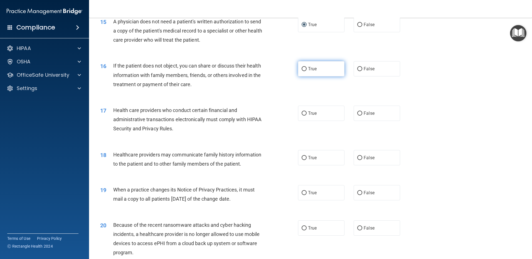
click at [302, 68] on input "True" at bounding box center [303, 69] width 5 height 4
radio input "true"
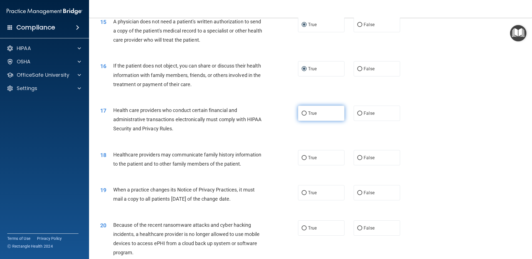
click at [301, 113] on input "True" at bounding box center [303, 114] width 5 height 4
radio input "true"
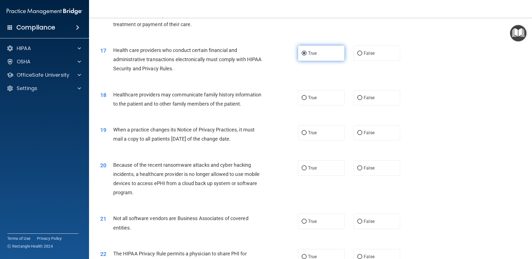
scroll to position [695, 0]
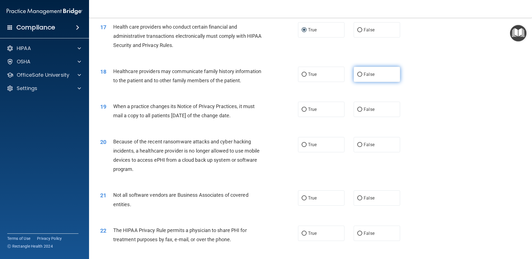
click at [357, 74] on input "False" at bounding box center [359, 75] width 5 height 4
radio input "true"
click at [357, 109] on input "False" at bounding box center [359, 110] width 5 height 4
radio input "true"
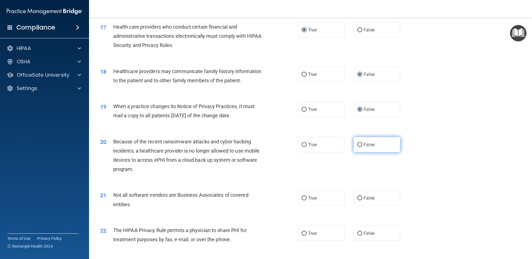
click at [358, 145] on input "False" at bounding box center [359, 145] width 5 height 4
radio input "true"
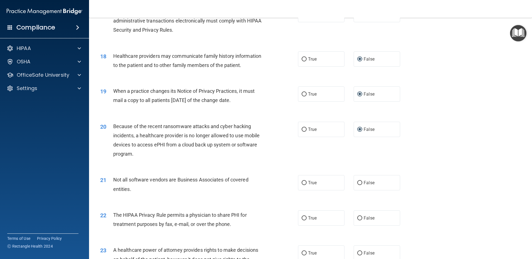
scroll to position [751, 0]
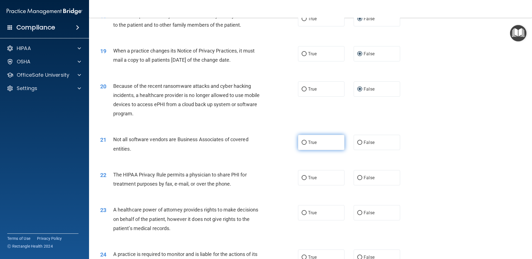
click at [301, 142] on input "True" at bounding box center [303, 143] width 5 height 4
radio input "true"
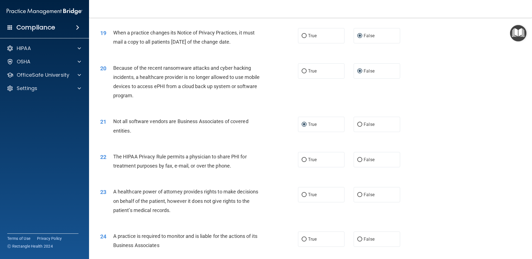
scroll to position [779, 0]
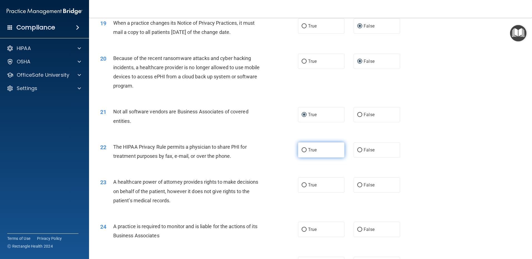
click at [301, 149] on input "True" at bounding box center [303, 150] width 5 height 4
radio input "true"
click at [302, 184] on input "True" at bounding box center [303, 185] width 5 height 4
radio input "true"
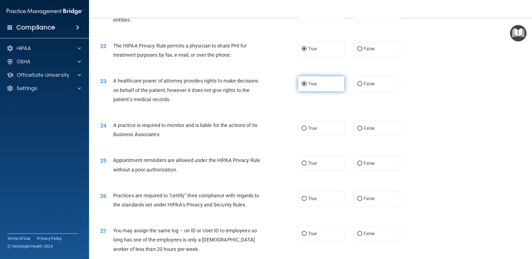
scroll to position [890, 0]
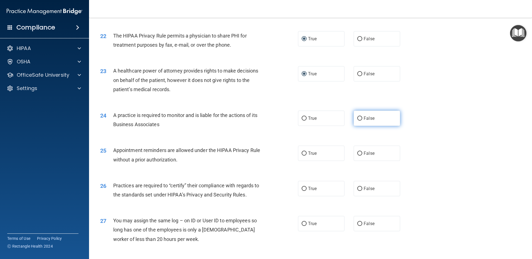
click at [357, 118] on input "False" at bounding box center [359, 119] width 5 height 4
radio input "true"
click at [302, 153] on input "True" at bounding box center [303, 154] width 5 height 4
radio input "true"
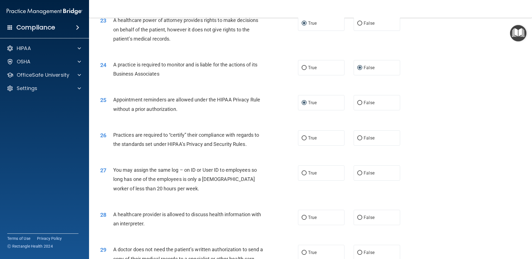
scroll to position [946, 0]
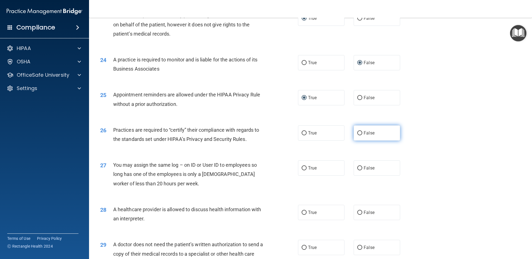
drag, startPoint x: 357, startPoint y: 132, endPoint x: 359, endPoint y: 135, distance: 3.2
click at [357, 132] on input "False" at bounding box center [359, 133] width 5 height 4
radio input "true"
click at [357, 167] on input "False" at bounding box center [359, 168] width 5 height 4
radio input "true"
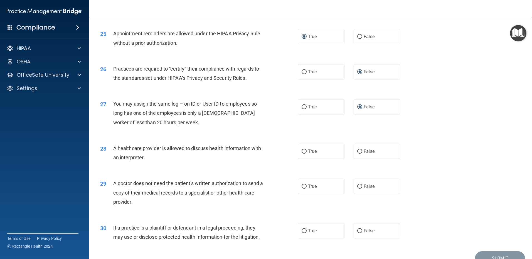
scroll to position [1035, 0]
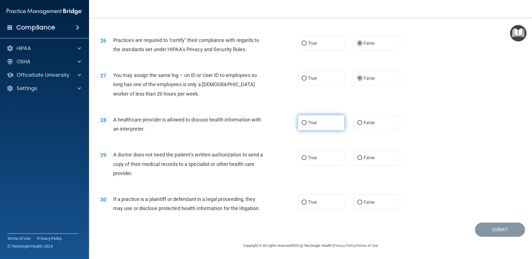
click at [303, 122] on input "True" at bounding box center [303, 123] width 5 height 4
radio input "true"
click at [301, 158] on input "True" at bounding box center [303, 158] width 5 height 4
radio input "true"
click at [302, 202] on input "True" at bounding box center [303, 203] width 5 height 4
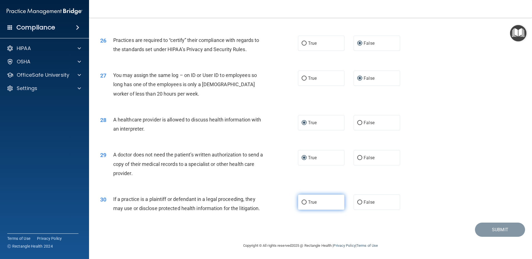
radio input "true"
click at [424, 229] on button "Submit" at bounding box center [500, 230] width 50 height 14
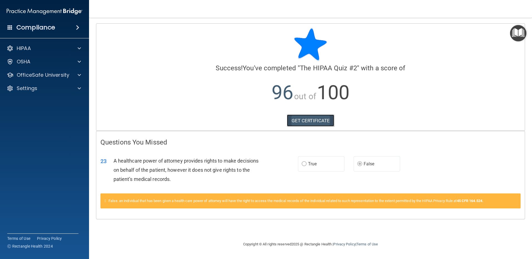
click at [308, 120] on link "GET CERTIFICATE" at bounding box center [311, 121] width 48 height 12
click at [36, 75] on p "OfficeSafe University" at bounding box center [43, 75] width 53 height 7
click at [36, 84] on link "HIPAA Training" at bounding box center [38, 88] width 88 height 11
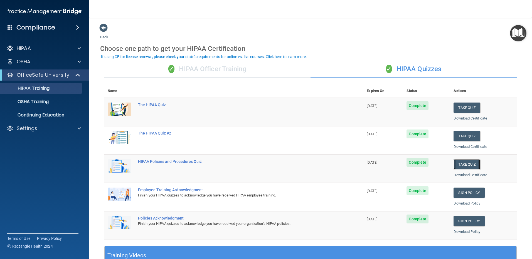
click at [461, 165] on button "Take Quiz" at bounding box center [466, 164] width 27 height 10
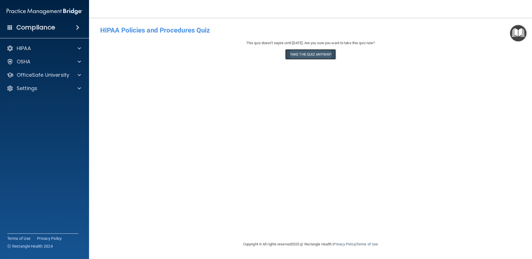
click at [293, 54] on button "Take the quiz anyway!" at bounding box center [310, 54] width 51 height 10
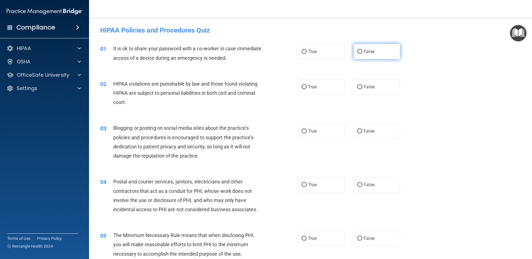
click at [357, 51] on input "False" at bounding box center [359, 52] width 5 height 4
radio input "true"
click at [303, 87] on input "True" at bounding box center [303, 87] width 5 height 4
radio input "true"
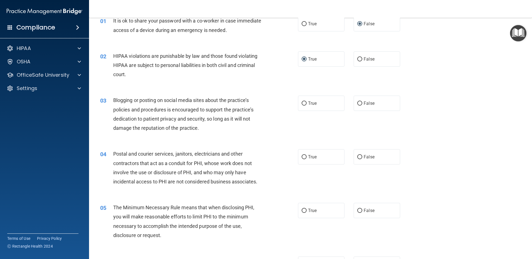
scroll to position [83, 0]
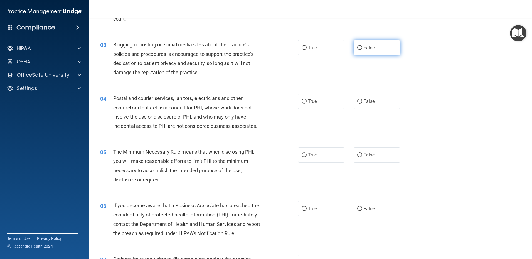
click at [357, 47] on input "False" at bounding box center [359, 48] width 5 height 4
radio input "true"
click at [301, 101] on input "True" at bounding box center [303, 102] width 5 height 4
radio input "true"
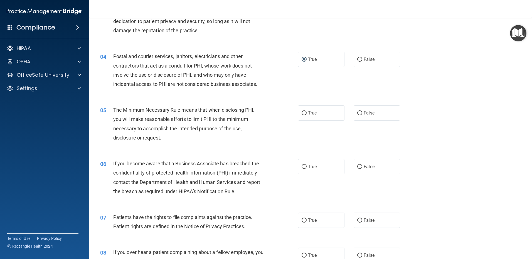
scroll to position [139, 0]
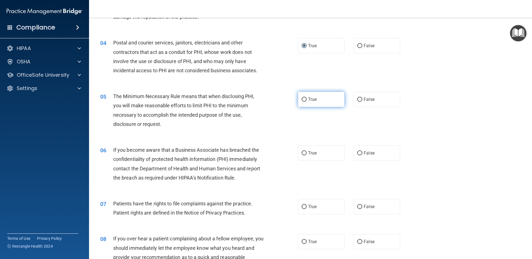
click at [302, 98] on input "True" at bounding box center [303, 100] width 5 height 4
radio input "true"
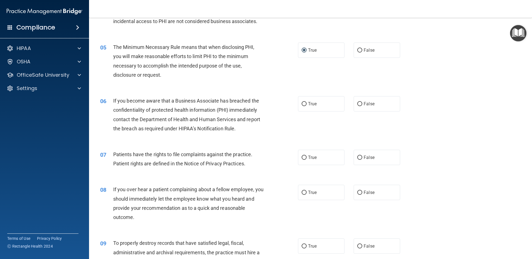
scroll to position [223, 0]
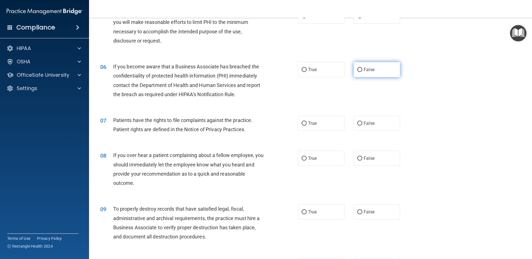
click at [358, 68] on input "False" at bounding box center [359, 70] width 5 height 4
radio input "true"
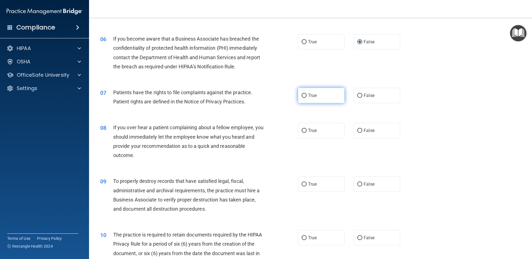
click at [301, 95] on input "True" at bounding box center [303, 96] width 5 height 4
radio input "true"
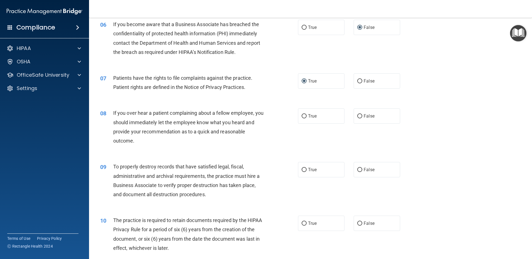
scroll to position [278, 0]
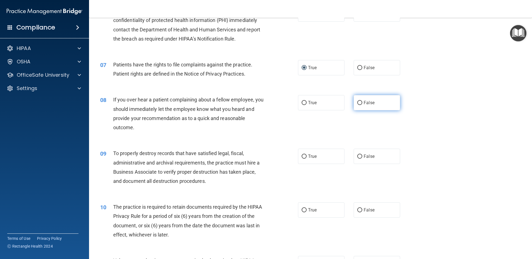
click at [357, 103] on input "False" at bounding box center [359, 103] width 5 height 4
radio input "true"
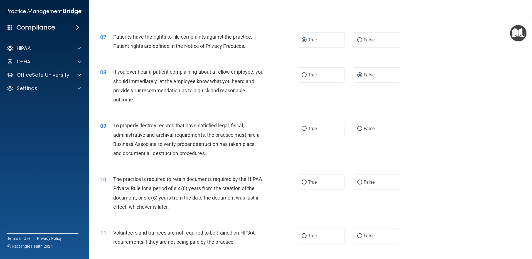
scroll to position [334, 0]
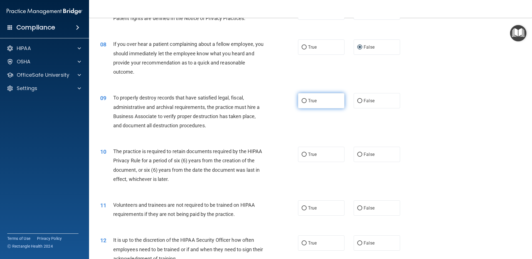
click at [302, 101] on input "True" at bounding box center [303, 101] width 5 height 4
radio input "true"
click at [302, 153] on input "True" at bounding box center [303, 155] width 5 height 4
radio input "true"
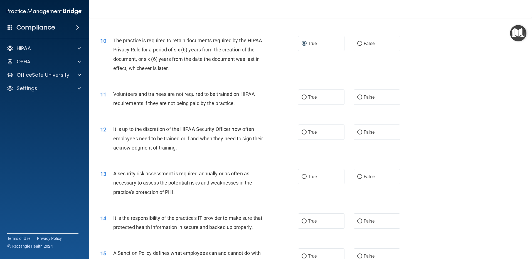
scroll to position [445, 0]
click at [357, 96] on input "False" at bounding box center [359, 97] width 5 height 4
radio input "true"
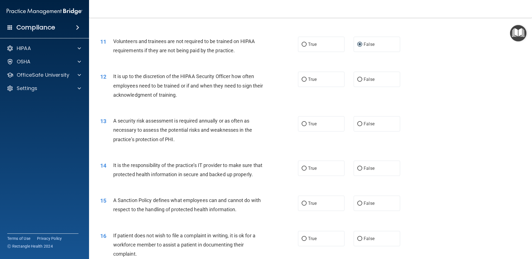
scroll to position [501, 0]
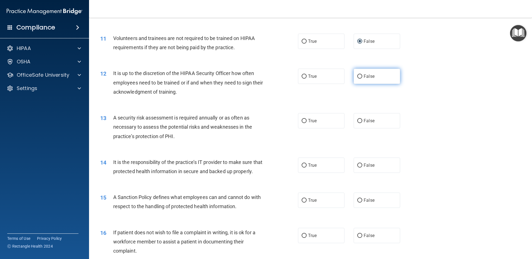
click at [357, 76] on input "False" at bounding box center [359, 77] width 5 height 4
radio input "true"
click at [302, 121] on input "True" at bounding box center [303, 121] width 5 height 4
radio input "true"
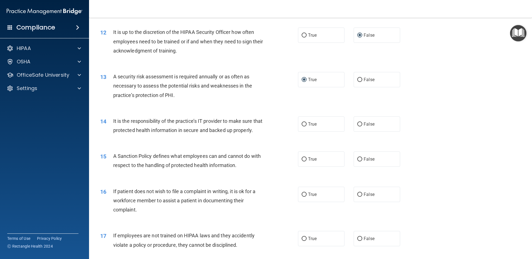
scroll to position [556, 0]
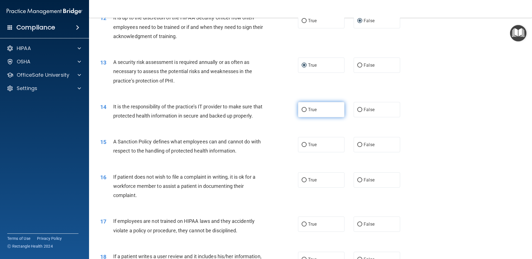
click at [302, 109] on input "True" at bounding box center [303, 110] width 5 height 4
radio input "true"
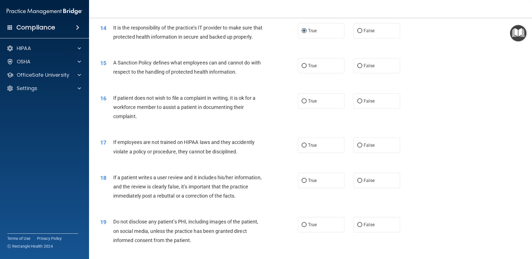
scroll to position [640, 0]
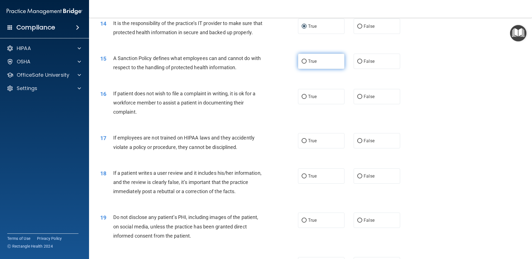
click at [302, 64] on input "True" at bounding box center [303, 62] width 5 height 4
radio input "true"
click at [357, 99] on input "False" at bounding box center [359, 97] width 5 height 4
radio input "true"
click at [357, 143] on input "False" at bounding box center [359, 141] width 5 height 4
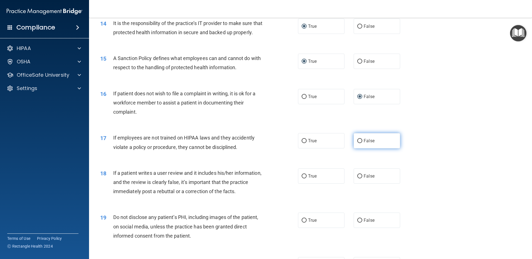
radio input "true"
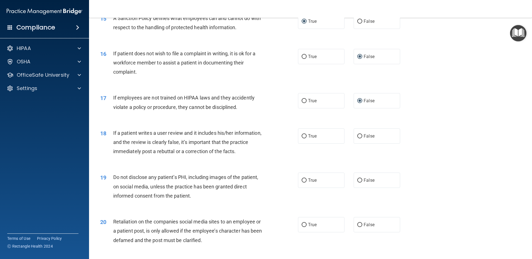
scroll to position [695, 0]
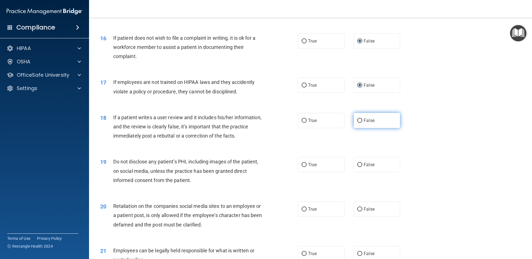
click at [357, 123] on input "False" at bounding box center [359, 121] width 5 height 4
radio input "true"
click at [302, 167] on input "True" at bounding box center [303, 165] width 5 height 4
radio input "true"
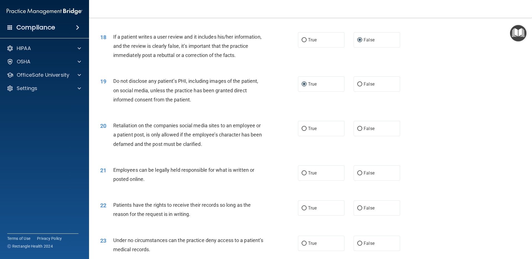
scroll to position [779, 0]
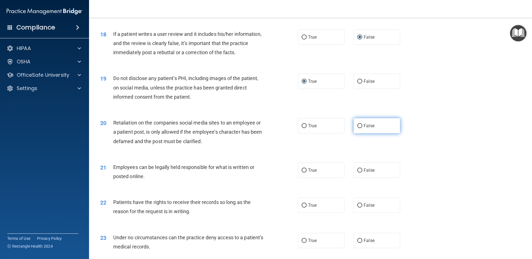
click at [357, 128] on input "False" at bounding box center [359, 126] width 5 height 4
radio input "true"
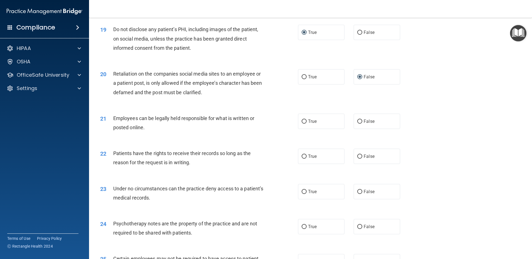
scroll to position [834, 0]
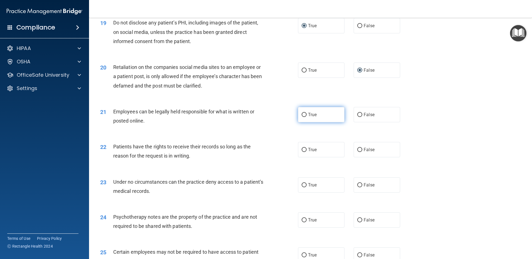
click at [302, 117] on input "True" at bounding box center [303, 115] width 5 height 4
radio input "true"
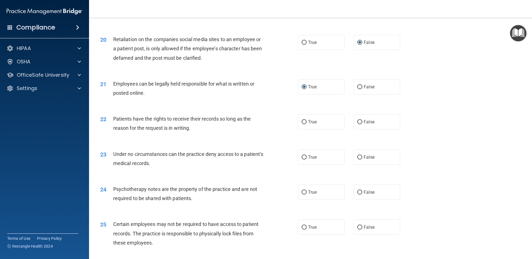
scroll to position [890, 0]
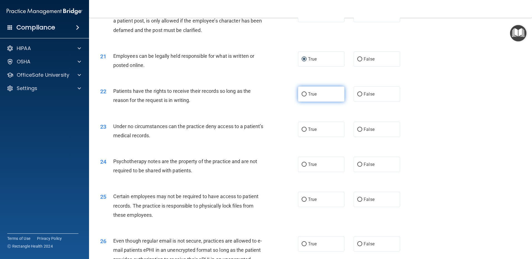
click at [301, 97] on input "True" at bounding box center [303, 94] width 5 height 4
radio input "true"
click at [357, 132] on input "False" at bounding box center [359, 130] width 5 height 4
radio input "true"
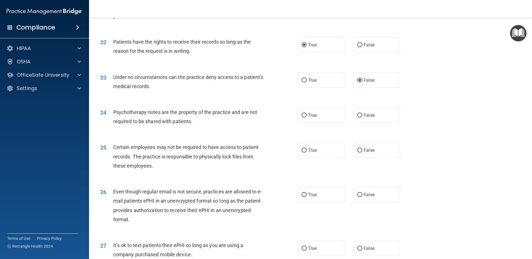
scroll to position [946, 0]
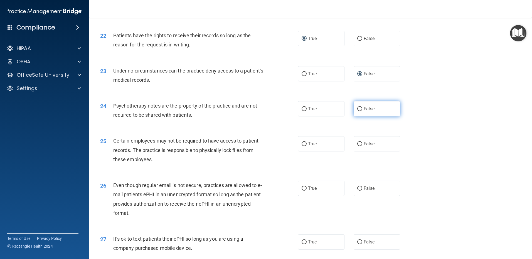
click at [357, 111] on input "False" at bounding box center [359, 109] width 5 height 4
radio input "true"
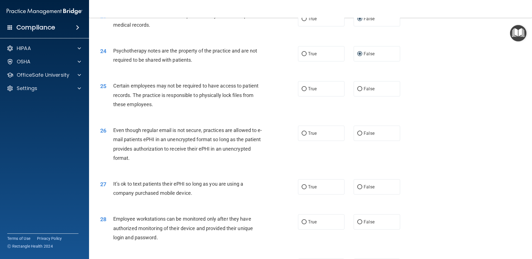
scroll to position [1001, 0]
click at [302, 91] on input "True" at bounding box center [303, 88] width 5 height 4
radio input "true"
click at [302, 135] on input "True" at bounding box center [303, 133] width 5 height 4
radio input "true"
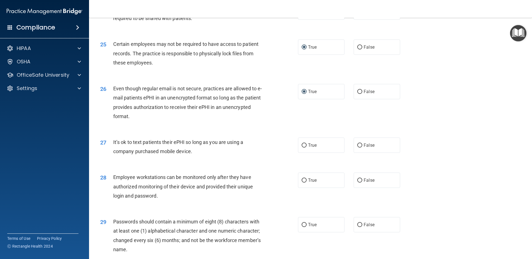
scroll to position [1057, 0]
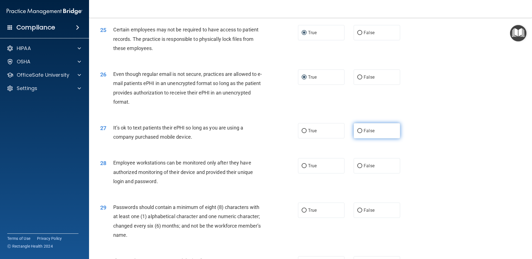
click at [357, 133] on input "False" at bounding box center [359, 131] width 5 height 4
radio input "true"
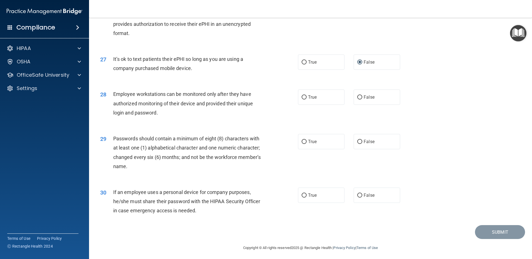
scroll to position [1137, 0]
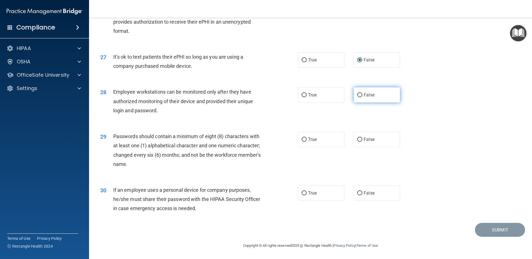
click at [357, 95] on input "False" at bounding box center [359, 95] width 5 height 4
radio input "true"
click at [303, 139] on input "True" at bounding box center [303, 140] width 5 height 4
radio input "true"
click at [357, 192] on input "False" at bounding box center [359, 193] width 5 height 4
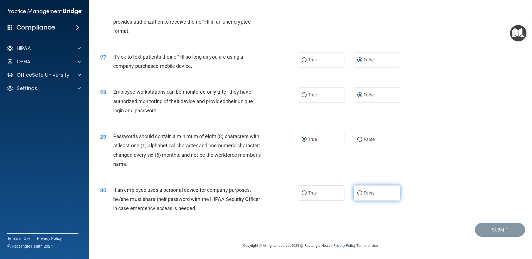
radio input "true"
click at [498, 229] on button "Submit" at bounding box center [500, 230] width 50 height 14
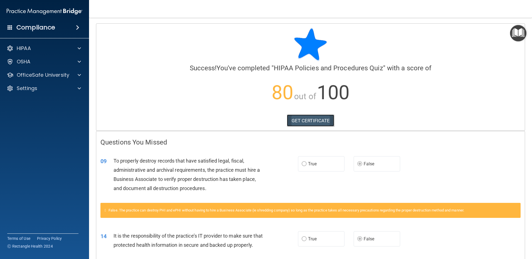
click at [300, 122] on link "GET CERTIFICATE" at bounding box center [311, 121] width 48 height 12
click at [44, 75] on p "OfficeSafe University" at bounding box center [43, 75] width 53 height 7
click at [37, 88] on p "HIPAA Training" at bounding box center [27, 89] width 46 height 6
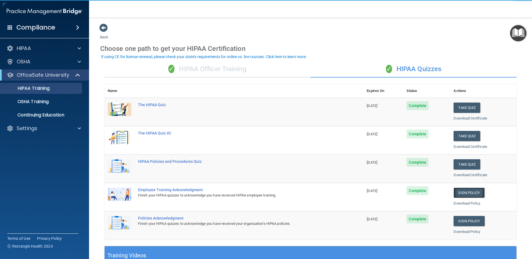
click at [463, 193] on link "Sign Policy" at bounding box center [468, 193] width 31 height 10
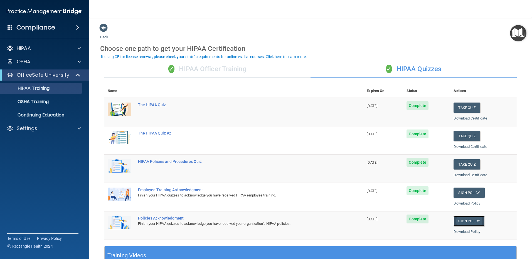
click at [466, 220] on link "Sign Policy" at bounding box center [468, 221] width 31 height 10
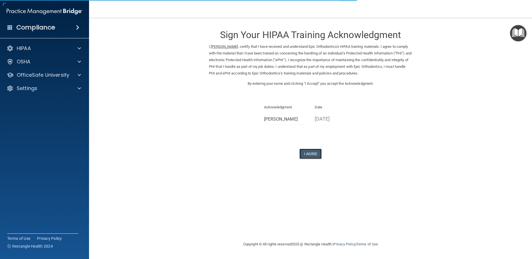
click at [307, 154] on button "I Agree" at bounding box center [310, 154] width 22 height 10
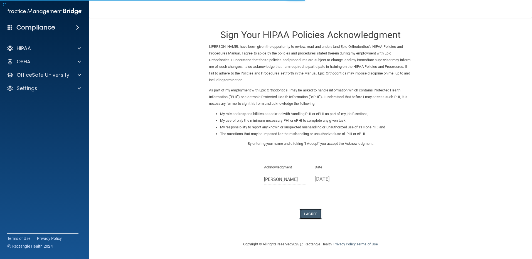
click at [309, 214] on button "I Agree" at bounding box center [310, 214] width 22 height 10
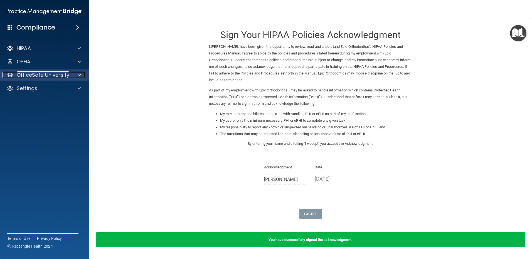
click at [38, 75] on p "OfficeSafe University" at bounding box center [43, 75] width 53 height 7
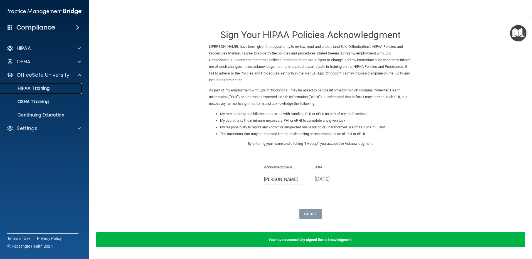
click at [37, 88] on p "HIPAA Training" at bounding box center [27, 89] width 46 height 6
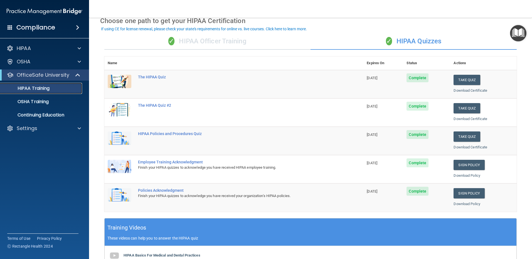
scroll to position [160, 0]
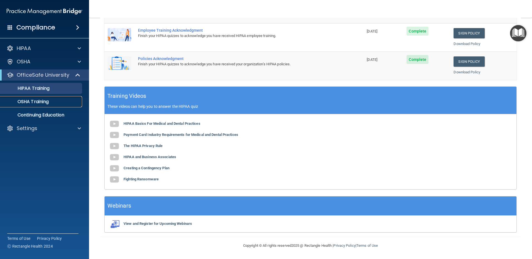
click at [31, 102] on p "OSHA Training" at bounding box center [26, 102] width 45 height 6
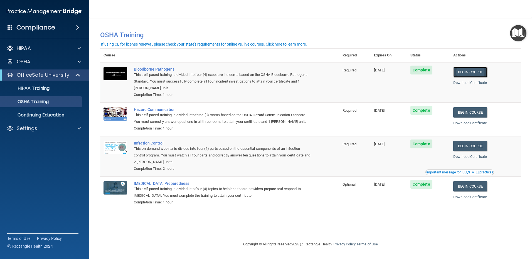
click at [478, 70] on link "Begin Course" at bounding box center [470, 72] width 34 height 10
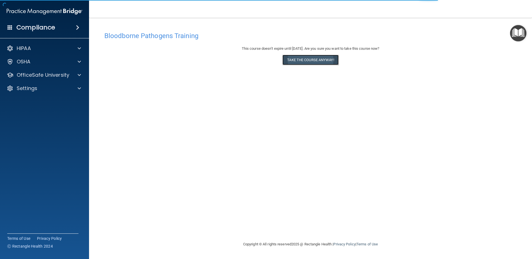
click at [317, 60] on button "Take the course anyway!" at bounding box center [310, 60] width 56 height 10
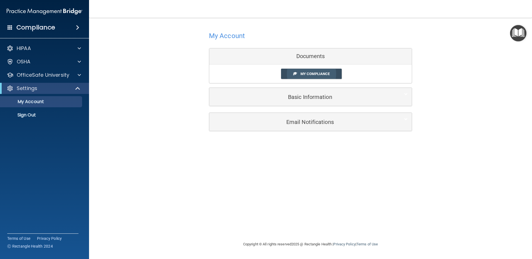
click at [305, 73] on span "My Compliance" at bounding box center [314, 74] width 29 height 4
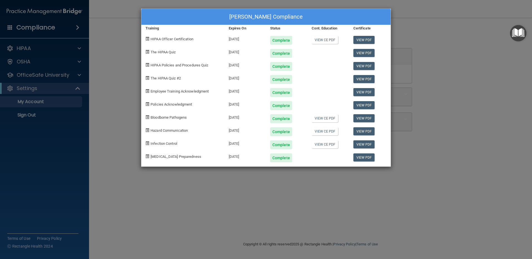
click at [269, 216] on div "[PERSON_NAME] Compliance Training Expires On Status Cont. Education Certificate…" at bounding box center [266, 129] width 532 height 259
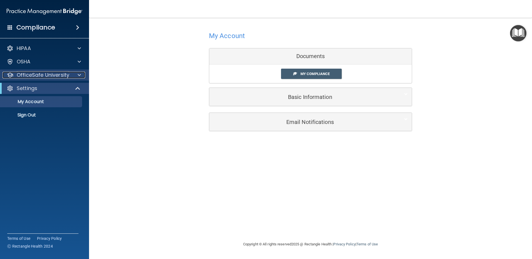
click at [40, 74] on p "OfficeSafe University" at bounding box center [43, 75] width 53 height 7
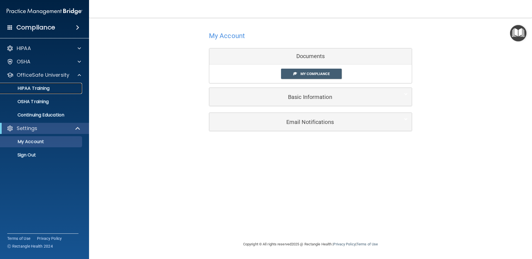
click at [41, 87] on p "HIPAA Training" at bounding box center [27, 89] width 46 height 6
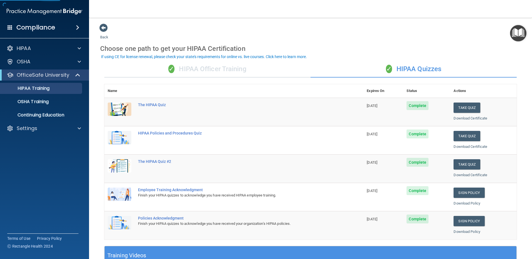
click at [216, 67] on div "✓ HIPAA Officer Training" at bounding box center [207, 69] width 206 height 17
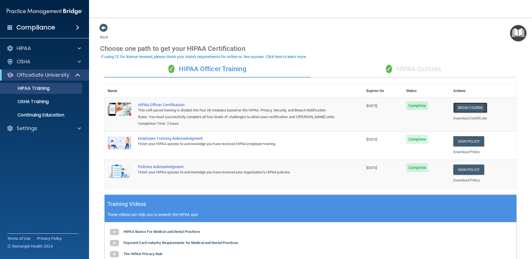
click at [473, 108] on link "Begin Course" at bounding box center [470, 108] width 34 height 10
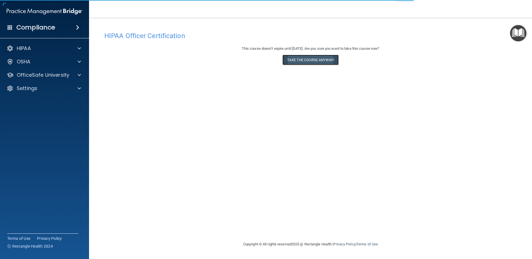
click at [304, 61] on button "Take the course anyway!" at bounding box center [310, 60] width 56 height 10
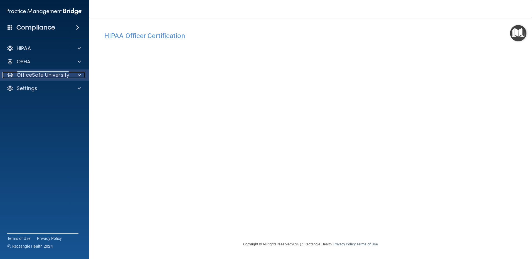
click at [38, 74] on p "OfficeSafe University" at bounding box center [43, 75] width 53 height 7
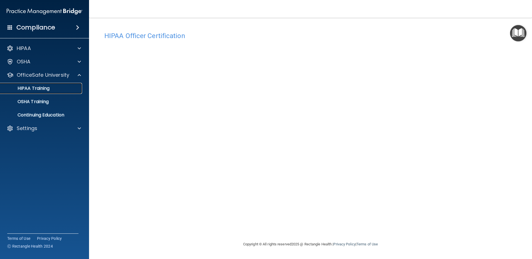
click at [31, 86] on p "HIPAA Training" at bounding box center [27, 89] width 46 height 6
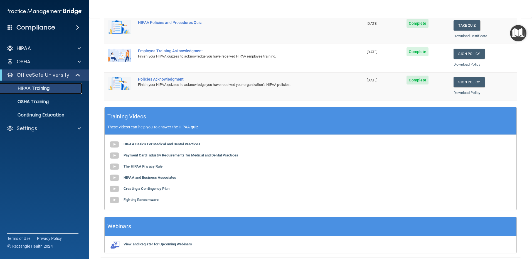
scroll to position [160, 0]
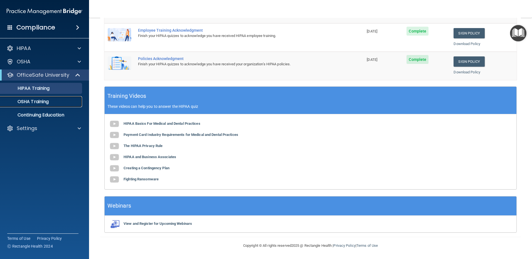
click at [36, 99] on p "OSHA Training" at bounding box center [26, 102] width 45 height 6
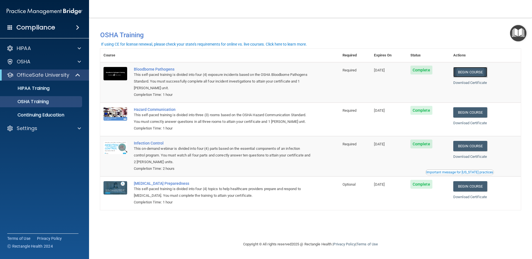
click at [482, 71] on link "Begin Course" at bounding box center [470, 72] width 34 height 10
click at [464, 113] on link "Begin Course" at bounding box center [470, 112] width 34 height 10
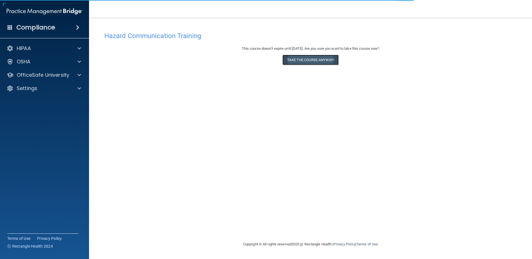
click at [299, 58] on button "Take the course anyway!" at bounding box center [310, 60] width 56 height 10
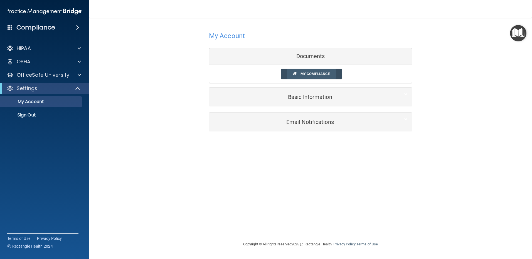
click at [320, 72] on span "My Compliance" at bounding box center [314, 74] width 29 height 4
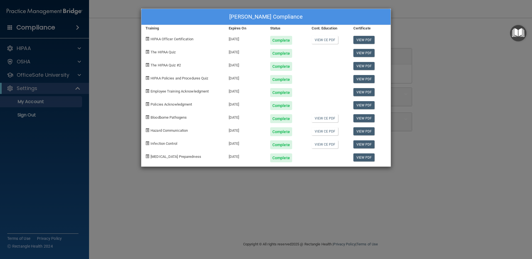
click at [237, 143] on div "[DATE]" at bounding box center [244, 142] width 41 height 13
click at [147, 143] on span at bounding box center [147, 144] width 4 height 4
click at [114, 60] on div "[PERSON_NAME] Compliance Training Expires On Status Cont. Education Certificate…" at bounding box center [266, 129] width 532 height 259
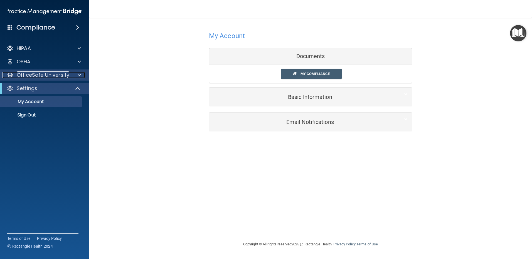
click at [37, 74] on p "OfficeSafe University" at bounding box center [43, 75] width 53 height 7
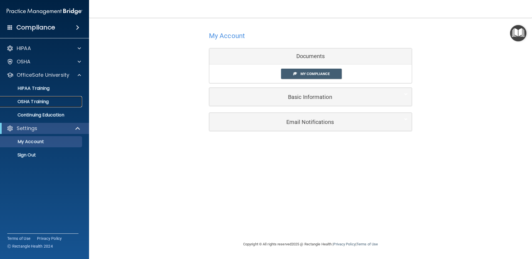
click at [38, 99] on p "OSHA Training" at bounding box center [26, 102] width 45 height 6
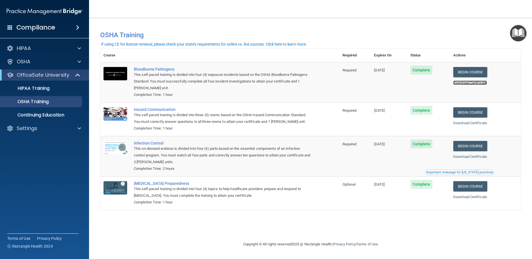
click at [477, 82] on link "Download Certificate" at bounding box center [470, 83] width 34 height 4
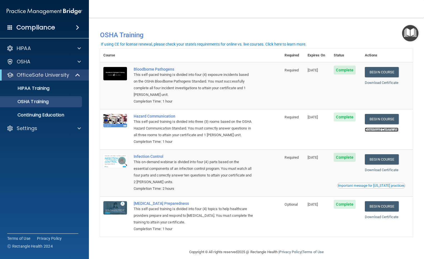
click at [379, 129] on link "Download Certificate" at bounding box center [382, 130] width 34 height 4
click at [382, 165] on link "Begin Course" at bounding box center [382, 159] width 34 height 10
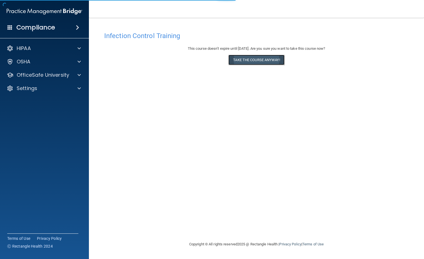
click at [248, 58] on button "Take the course anyway!" at bounding box center [257, 60] width 56 height 10
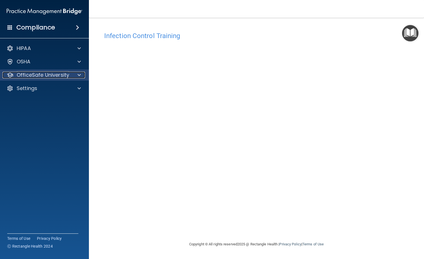
click at [25, 75] on p "OfficeSafe University" at bounding box center [43, 75] width 53 height 7
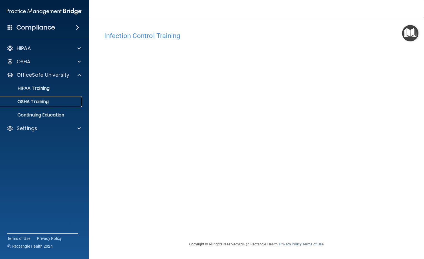
click at [24, 102] on p "OSHA Training" at bounding box center [26, 102] width 45 height 6
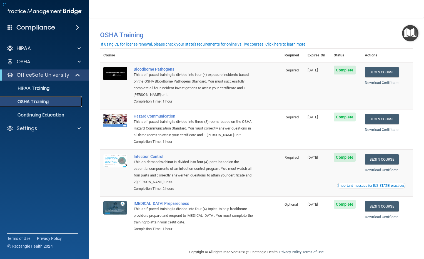
click at [26, 101] on p "OSHA Training" at bounding box center [26, 102] width 45 height 6
click at [142, 159] on div "Infection Control" at bounding box center [194, 156] width 120 height 4
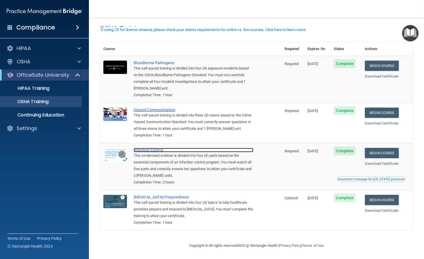
scroll to position [14, 0]
click at [381, 195] on link "Begin Course" at bounding box center [382, 200] width 34 height 10
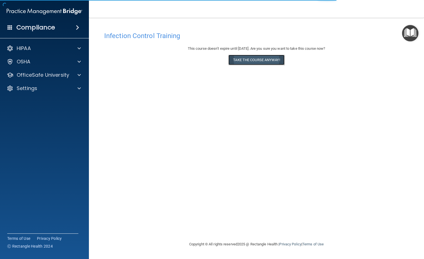
click at [262, 56] on button "Take the course anyway!" at bounding box center [257, 60] width 56 height 10
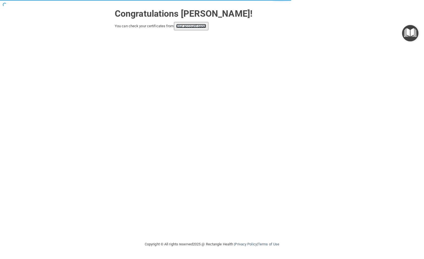
click at [189, 25] on link "your account page!" at bounding box center [191, 26] width 30 height 4
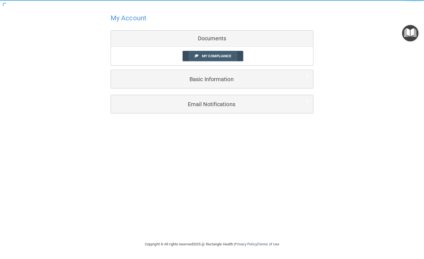
click at [221, 54] on span "My Compliance" at bounding box center [216, 56] width 29 height 4
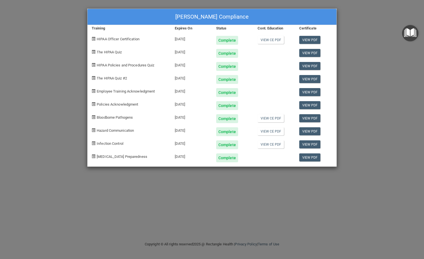
click at [112, 155] on span "COVID-19 Preparedness" at bounding box center [122, 157] width 51 height 4
click at [112, 157] on span "COVID-19 Preparedness" at bounding box center [122, 157] width 51 height 4
click at [53, 54] on div "April Rigsby's Compliance Training Expires On Status Cont. Education Certificat…" at bounding box center [212, 129] width 424 height 259
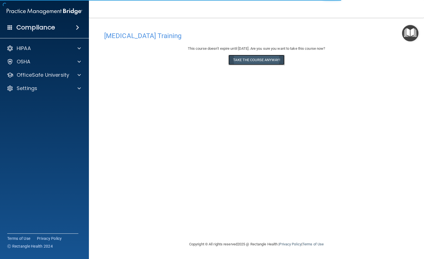
click at [271, 60] on button "Take the course anyway!" at bounding box center [257, 60] width 56 height 10
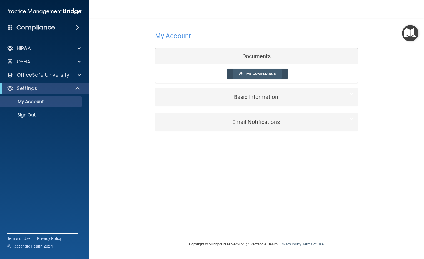
click at [257, 73] on span "My Compliance" at bounding box center [261, 74] width 29 height 4
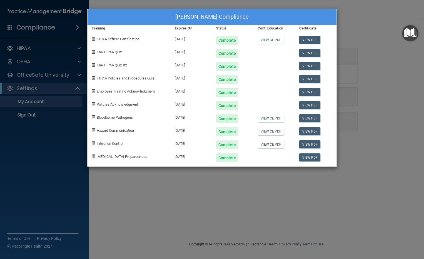
drag, startPoint x: 290, startPoint y: 198, endPoint x: 307, endPoint y: 145, distance: 55.1
click at [290, 197] on div "[PERSON_NAME] Compliance Training Expires On Status Cont. Education Certificate…" at bounding box center [212, 129] width 424 height 259
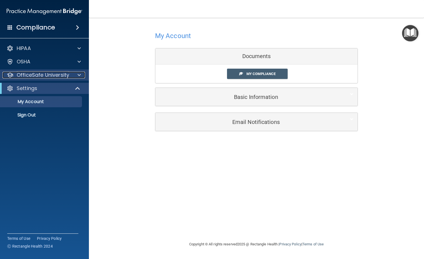
click at [42, 73] on p "OfficeSafe University" at bounding box center [43, 75] width 53 height 7
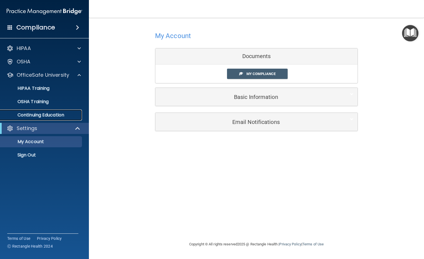
click at [39, 115] on p "Continuing Education" at bounding box center [42, 115] width 76 height 6
